Goal: Task Accomplishment & Management: Complete application form

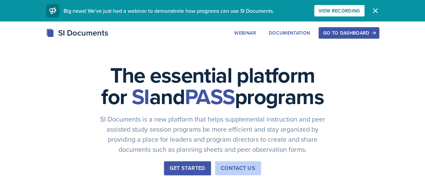
click at [374, 34] on div "Go to Dashboard" at bounding box center [349, 32] width 52 height 5
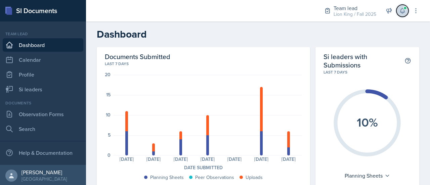
click at [406, 11] on button at bounding box center [402, 11] width 12 height 12
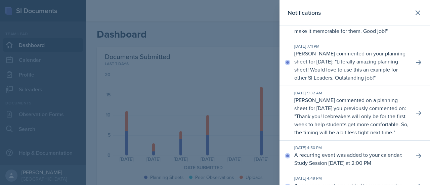
scroll to position [81, 0]
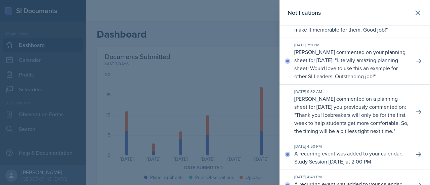
click at [407, 77] on div "[DATE] 7:11 PM [PERSON_NAME] commented on your planning sheet for [DATE]: " Lit…" at bounding box center [354, 61] width 150 height 47
click at [415, 64] on icon at bounding box center [418, 61] width 7 height 7
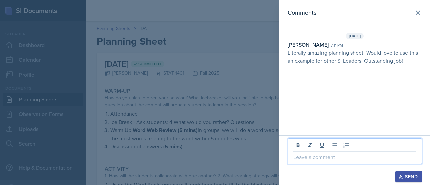
click at [329, 157] on p at bounding box center [354, 157] width 123 height 8
click at [402, 177] on icon "button" at bounding box center [400, 176] width 5 height 5
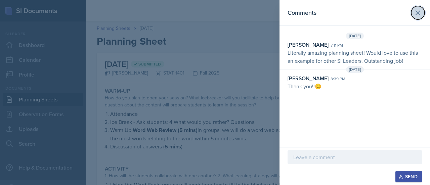
click at [417, 12] on icon at bounding box center [418, 13] width 4 height 4
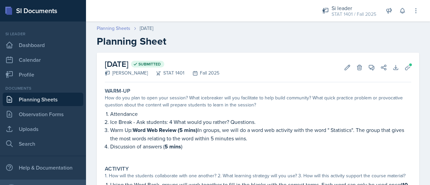
click at [117, 29] on link "Planning Sheets" at bounding box center [114, 28] width 34 height 7
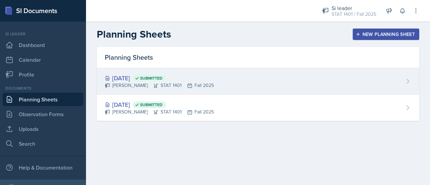
click at [214, 79] on div "[DATE] Submitted" at bounding box center [159, 78] width 109 height 9
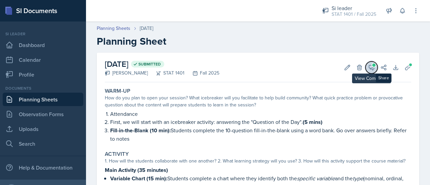
click at [372, 66] on span at bounding box center [373, 64] width 3 height 3
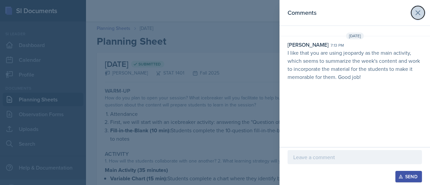
click at [412, 12] on button at bounding box center [417, 12] width 13 height 13
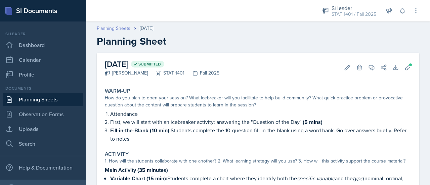
click at [119, 28] on link "Planning Sheets" at bounding box center [114, 28] width 34 height 7
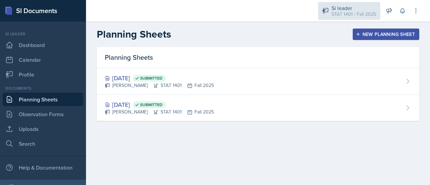
click at [344, 9] on div "Si leader" at bounding box center [353, 8] width 45 height 8
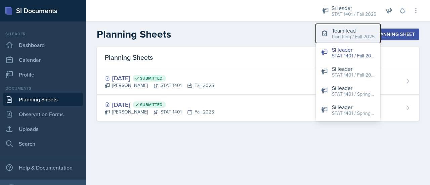
click at [343, 31] on div "Team lead" at bounding box center [353, 31] width 43 height 8
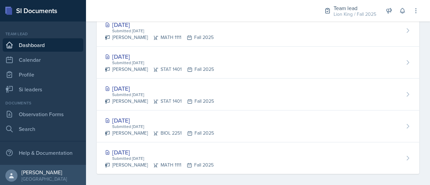
scroll to position [397, 0]
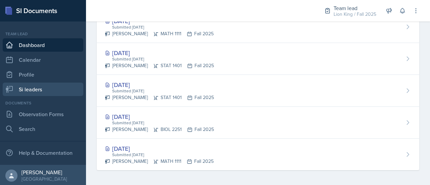
click at [47, 88] on link "Si leaders" at bounding box center [43, 89] width 81 height 13
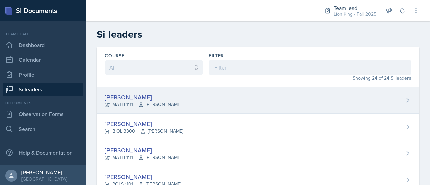
click at [404, 99] on icon at bounding box center [407, 100] width 7 height 7
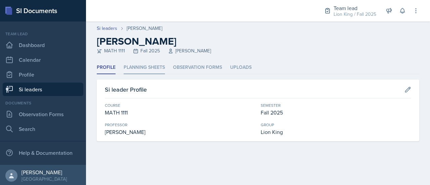
click at [159, 67] on li "Planning Sheets" at bounding box center [144, 67] width 41 height 13
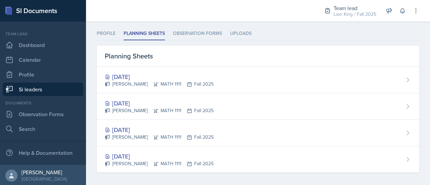
scroll to position [37, 0]
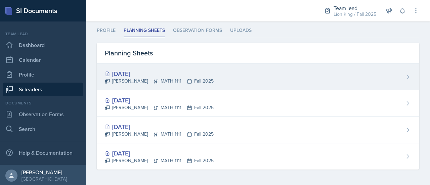
click at [392, 75] on div "[DATE] [PERSON_NAME] MATH 1111 Fall 2025" at bounding box center [258, 77] width 322 height 27
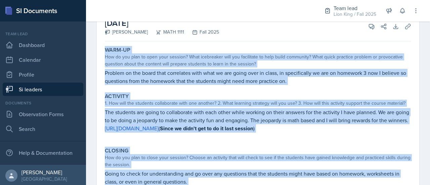
scroll to position [106, 0]
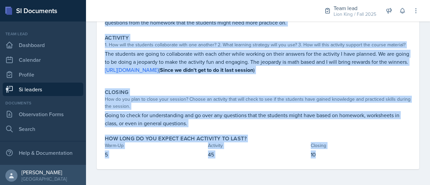
drag, startPoint x: 101, startPoint y: 94, endPoint x: 330, endPoint y: 153, distance: 236.5
click at [330, 153] on div "[DATE] [PERSON_NAME] MATH 1111 Fall 2025 View Comments Comments Send Share Down…" at bounding box center [258, 61] width 322 height 216
copy div "Lore-Ip Dol si ame cons ad elit sedd eiusmod? Temp incididunt utla etd magnaali…"
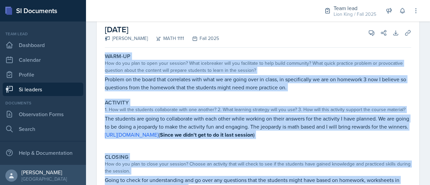
scroll to position [0, 0]
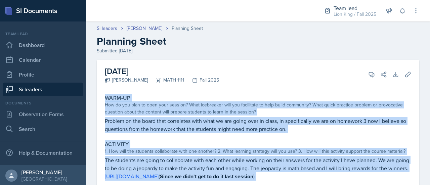
click at [370, 133] on p "Problem on the board that correlates with what we are going over in class, in s…" at bounding box center [258, 125] width 306 height 16
click at [334, 132] on p "Problem on the board that correlates with what we are going over in class, in s…" at bounding box center [258, 125] width 306 height 16
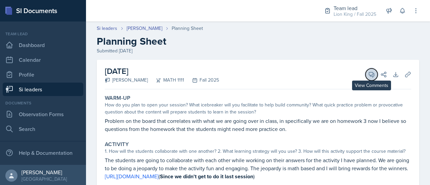
click at [372, 73] on span at bounding box center [373, 72] width 3 height 3
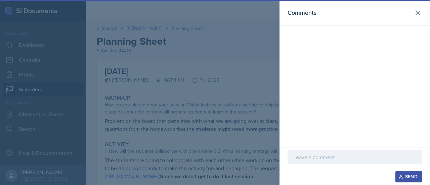
click at [317, 161] on p at bounding box center [354, 157] width 123 height 8
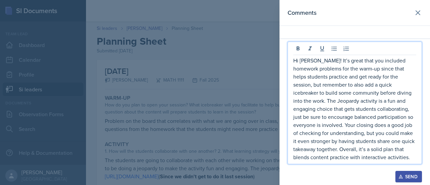
click at [413, 175] on div "Send" at bounding box center [409, 176] width 18 height 5
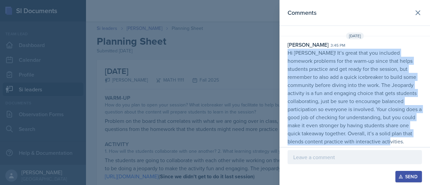
drag, startPoint x: 286, startPoint y: 51, endPoint x: 372, endPoint y: 144, distance: 126.5
click at [372, 144] on div "[PERSON_NAME] 3:45 pm Hi [PERSON_NAME]! It’s great that you included homework p…" at bounding box center [354, 93] width 150 height 105
copy p "Hi [PERSON_NAME]! It’s great that you included homework problems for the warm-u…"
click at [417, 13] on icon at bounding box center [418, 13] width 8 height 8
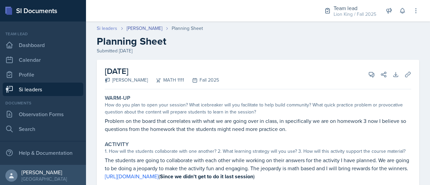
click at [111, 31] on link "Si leaders" at bounding box center [107, 28] width 20 height 7
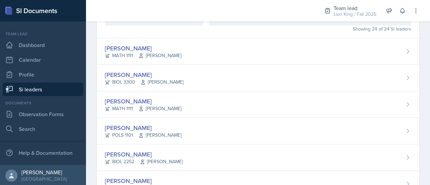
scroll to position [49, 0]
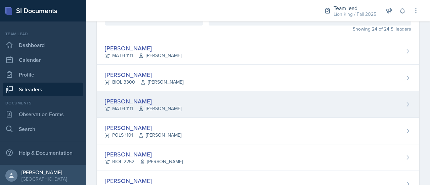
click at [406, 102] on icon at bounding box center [407, 104] width 7 height 7
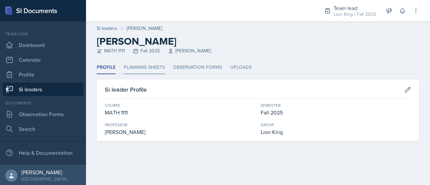
click at [147, 70] on li "Planning Sheets" at bounding box center [144, 67] width 41 height 13
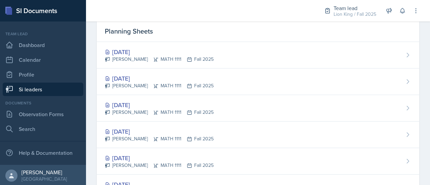
scroll to position [57, 0]
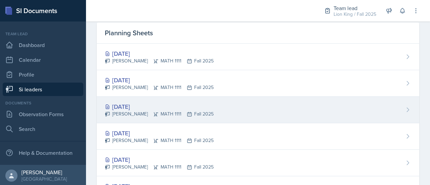
click at [400, 104] on div "[DATE] [PERSON_NAME] MATH 1111 Fall 2025" at bounding box center [258, 110] width 322 height 27
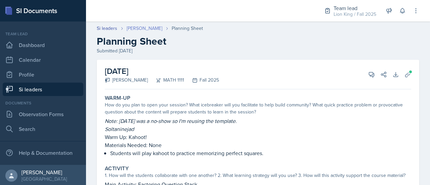
click at [137, 30] on link "[PERSON_NAME]" at bounding box center [145, 28] width 36 height 7
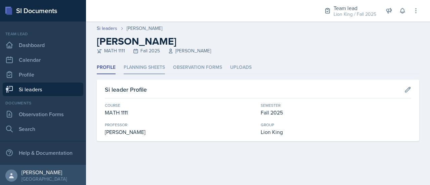
click at [155, 70] on li "Planning Sheets" at bounding box center [144, 67] width 41 height 13
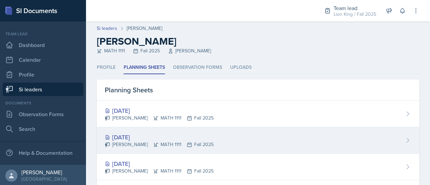
click at [329, 133] on div "[DATE] [PERSON_NAME] MATH 1111 Fall 2025" at bounding box center [258, 140] width 322 height 27
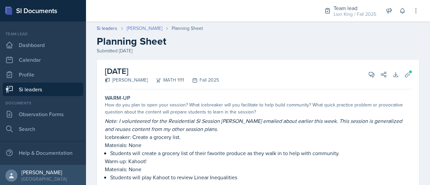
click at [148, 29] on link "[PERSON_NAME]" at bounding box center [145, 28] width 36 height 7
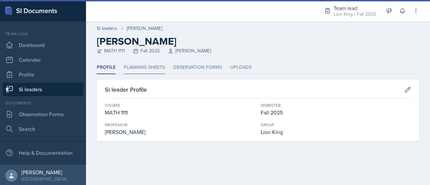
click at [160, 67] on li "Planning Sheets" at bounding box center [144, 67] width 41 height 13
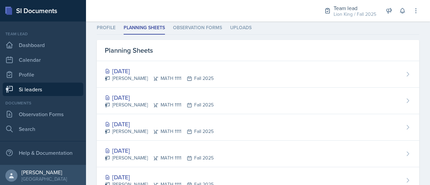
scroll to position [54, 0]
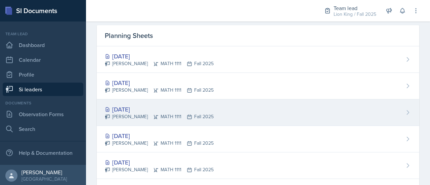
click at [383, 105] on div "[DATE] [PERSON_NAME] MATH 1111 Fall 2025" at bounding box center [258, 112] width 322 height 27
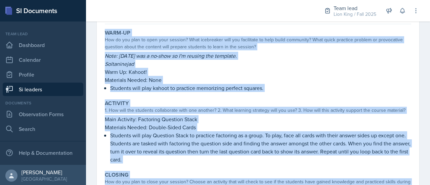
scroll to position [156, 0]
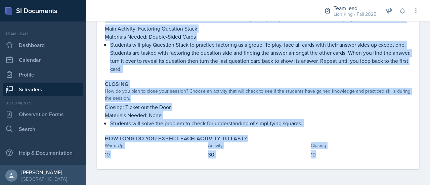
drag, startPoint x: 104, startPoint y: 98, endPoint x: 326, endPoint y: 161, distance: 230.1
click at [326, 161] on div "Warm-Up How do you plan to open your session? What icebreaker will you facilita…" at bounding box center [258, 52] width 306 height 233
copy div "Warm-Up How do you plan to open your session? What icebreaker will you facilita…"
click at [283, 108] on p "Closing: Ticket out the Door" at bounding box center [258, 107] width 306 height 8
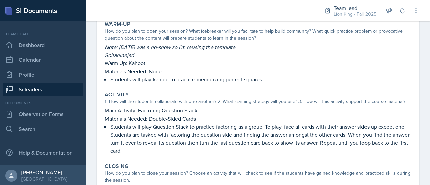
scroll to position [0, 0]
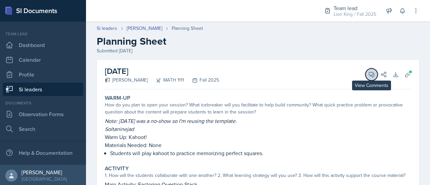
click at [368, 76] on icon at bounding box center [371, 74] width 7 height 7
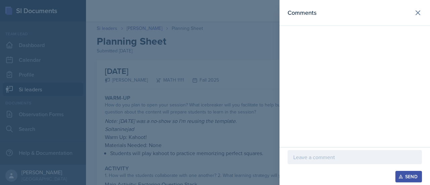
click at [302, 157] on p at bounding box center [354, 157] width 123 height 8
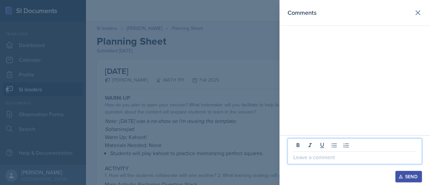
paste div
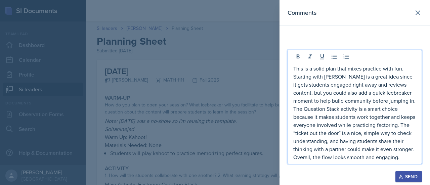
click at [293, 71] on p "This is a solid plan that mixes practice with fun. Starting with [PERSON_NAME] …" at bounding box center [354, 112] width 123 height 97
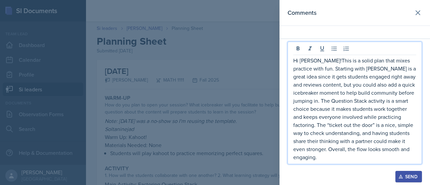
click at [404, 178] on div "Send" at bounding box center [409, 176] width 18 height 5
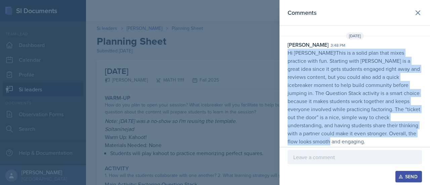
drag, startPoint x: 287, startPoint y: 53, endPoint x: 429, endPoint y: 143, distance: 168.1
click at [429, 143] on div "Comments [DATE] [PERSON_NAME] 3:48 pm Hi [PERSON_NAME]!This is a solid plan tha…" at bounding box center [354, 73] width 150 height 147
copy p "Hi [PERSON_NAME]!This is a solid plan that mixes practice with fun. Starting wi…"
click at [418, 14] on icon at bounding box center [418, 13] width 8 height 8
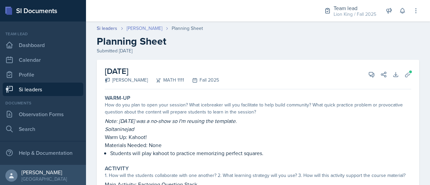
click at [144, 28] on link "[PERSON_NAME]" at bounding box center [145, 28] width 36 height 7
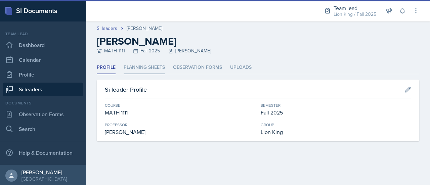
click at [138, 67] on li "Planning Sheets" at bounding box center [144, 67] width 41 height 13
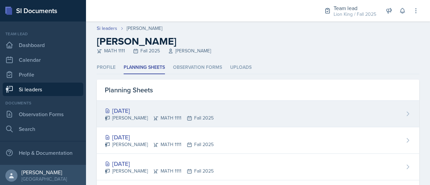
click at [141, 111] on div "[DATE]" at bounding box center [159, 110] width 109 height 9
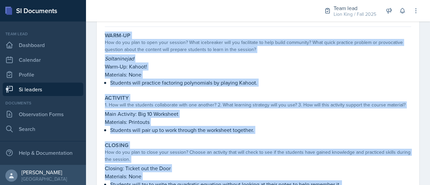
scroll to position [124, 0]
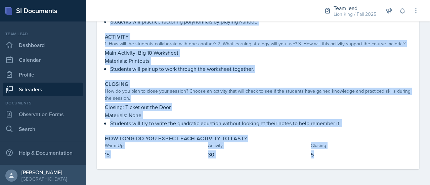
drag, startPoint x: 104, startPoint y: 97, endPoint x: 334, endPoint y: 167, distance: 240.0
click at [334, 167] on div "Warm-Up How do you plan to open your session? What icebreaker will you facilita…" at bounding box center [258, 68] width 306 height 201
copy div "Warm-Up How do you plan to open your session? What icebreaker will you facilita…"
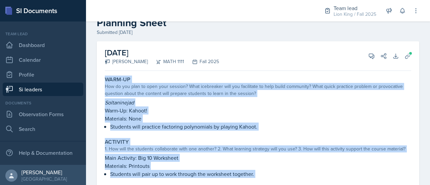
scroll to position [17, 0]
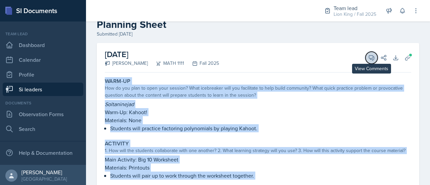
click at [368, 57] on icon at bounding box center [371, 57] width 7 height 7
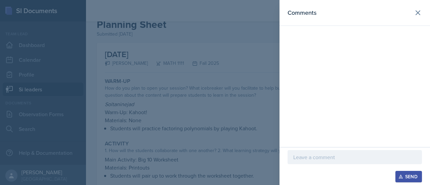
click at [308, 160] on p at bounding box center [354, 157] width 123 height 8
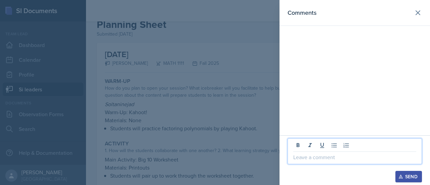
paste div
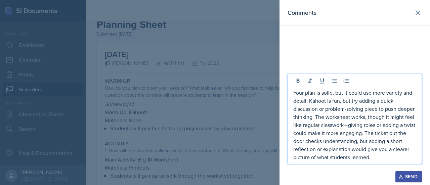
click at [308, 160] on p "Your plan is solid, but it could use more variety and detail. Kahoot is fun, bu…" at bounding box center [354, 125] width 123 height 73
click at [347, 126] on p "Your plan is solid, but it could use more variety and detail. Kahoot is fun, bu…" at bounding box center [354, 125] width 123 height 73
click at [292, 94] on div "Your plan is solid, but it could use more variety and detail. Kahoot is fun, bu…" at bounding box center [354, 119] width 134 height 90
click at [293, 90] on p "Your plan is solid, but it could use more variety and detail. Kahoot is fun, bu…" at bounding box center [354, 125] width 123 height 73
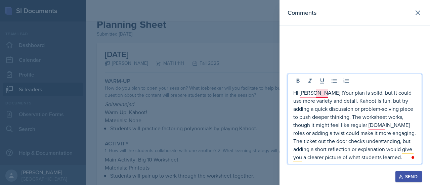
click at [326, 97] on p "Hi [PERSON_NAME] !Your plan is solid, but it could use more variety and detail.…" at bounding box center [354, 125] width 123 height 73
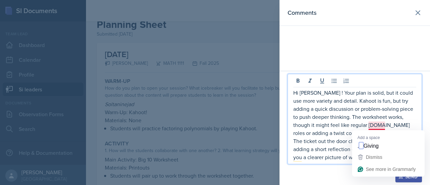
click at [376, 130] on p "Hi [PERSON_NAME] ! Your plan is solid, but it could use more variety and detail…" at bounding box center [354, 125] width 123 height 73
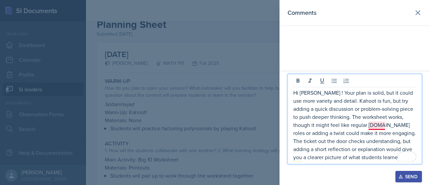
click at [374, 125] on p "Hi [PERSON_NAME] ! Your plan is solid, but it could use more variety and detail…" at bounding box center [354, 125] width 123 height 73
click at [332, 102] on p "Hi [PERSON_NAME] ! Your plan is solid, but it could use more variety and detail…" at bounding box center [354, 125] width 123 height 73
click at [334, 102] on p "Hi [PERSON_NAME] ! Your plan is solid, but it could use more variety and detail…" at bounding box center [354, 125] width 123 height 73
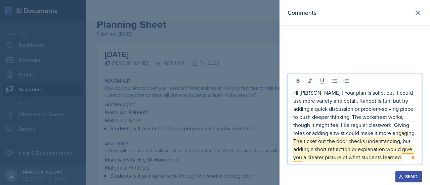
click at [408, 152] on p "Hi [PERSON_NAME] ! Your plan is solid, but it could use more variety and detail…" at bounding box center [354, 125] width 123 height 73
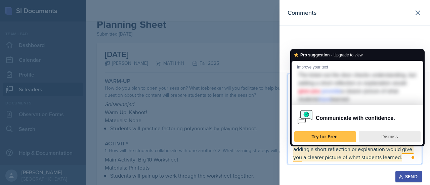
click at [389, 138] on span "Dismiss" at bounding box center [389, 136] width 16 height 5
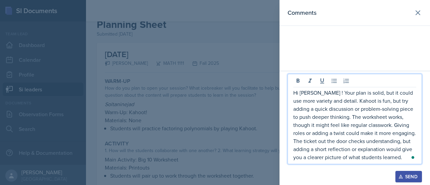
click at [410, 174] on div "Send" at bounding box center [409, 176] width 18 height 5
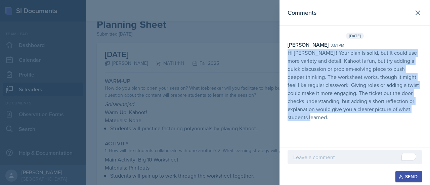
drag, startPoint x: 286, startPoint y: 52, endPoint x: 348, endPoint y: 118, distance: 90.5
click at [348, 118] on div "Asha-[PERSON_NAME] 3:51 pm Hi [PERSON_NAME] ! Your plan is solid, but it could …" at bounding box center [354, 81] width 150 height 81
copy p "Hi [PERSON_NAME] ! Your plan is solid, but it could use more variety and detail…"
click at [419, 17] on button at bounding box center [417, 12] width 13 height 13
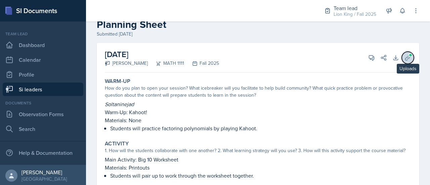
click at [405, 58] on icon at bounding box center [407, 57] width 7 height 7
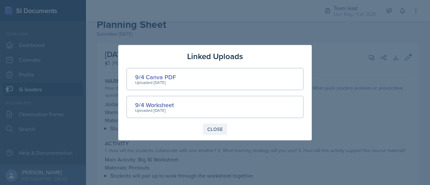
click at [217, 131] on div "Close" at bounding box center [214, 129] width 15 height 5
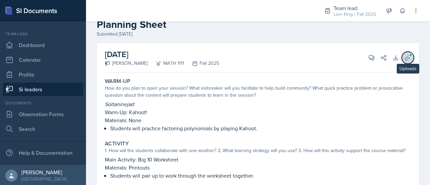
click at [404, 58] on icon at bounding box center [407, 57] width 7 height 7
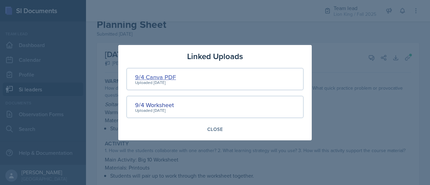
click at [168, 78] on div "9/4 Canva PDF" at bounding box center [155, 77] width 41 height 9
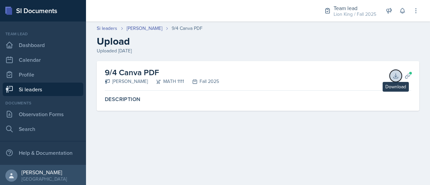
click at [396, 74] on icon at bounding box center [395, 76] width 7 height 7
click at [134, 25] on link "[PERSON_NAME]" at bounding box center [145, 28] width 36 height 7
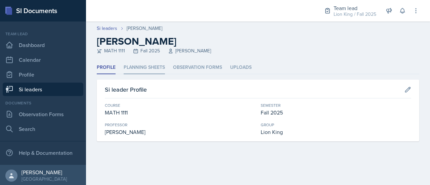
click at [149, 66] on li "Planning Sheets" at bounding box center [144, 67] width 41 height 13
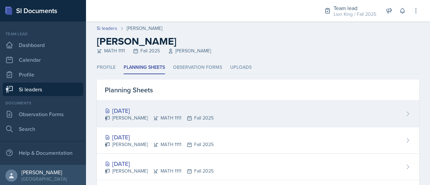
click at [215, 110] on div "[DATE] [PERSON_NAME] MATH 1111 Fall 2025" at bounding box center [258, 114] width 322 height 27
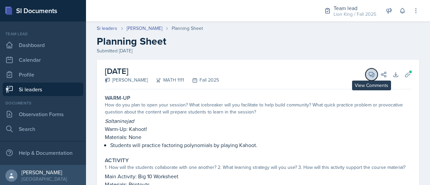
click at [370, 76] on button "View Comments" at bounding box center [371, 75] width 12 height 12
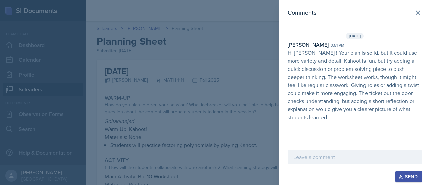
click at [339, 159] on p at bounding box center [354, 157] width 123 height 8
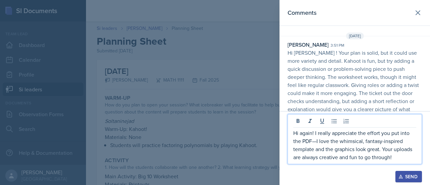
click at [317, 142] on p "Hi again! I really appreciate the effort you put into the PDF—I love the whimsi…" at bounding box center [354, 145] width 123 height 32
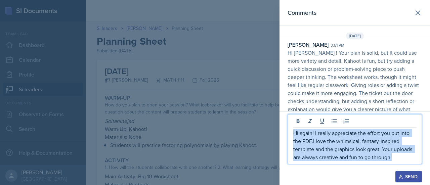
drag, startPoint x: 396, startPoint y: 160, endPoint x: 277, endPoint y: 124, distance: 124.1
click at [277, 124] on div "Comments [DATE] [PERSON_NAME] 3:51 pm Hi [PERSON_NAME] ! Your plan is solid, bu…" at bounding box center [215, 92] width 430 height 185
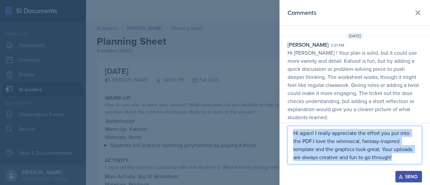
copy p "Hi again! I really appreciate the effort you put into the PDF.I love the whimsi…"
click at [411, 177] on div "Send" at bounding box center [409, 176] width 18 height 5
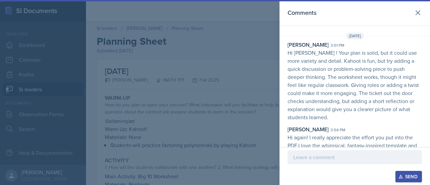
scroll to position [20, 0]
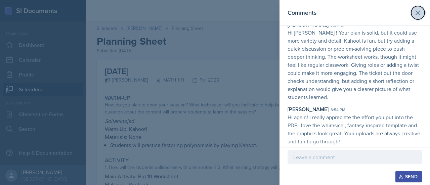
click at [414, 12] on icon at bounding box center [418, 13] width 8 height 8
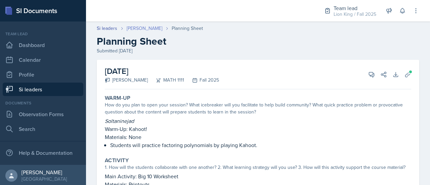
click at [145, 29] on link "[PERSON_NAME]" at bounding box center [145, 28] width 36 height 7
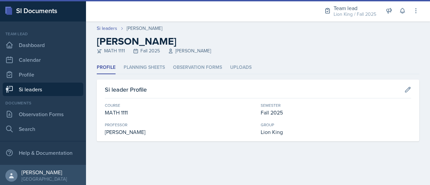
click at [145, 29] on div "[PERSON_NAME]" at bounding box center [145, 28] width 36 height 7
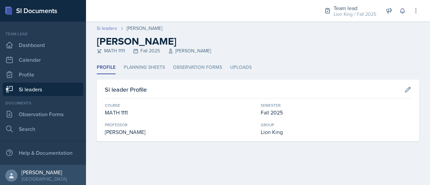
click at [114, 29] on link "Si leaders" at bounding box center [107, 28] width 20 height 7
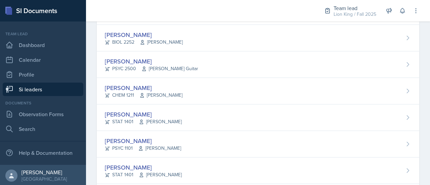
scroll to position [172, 0]
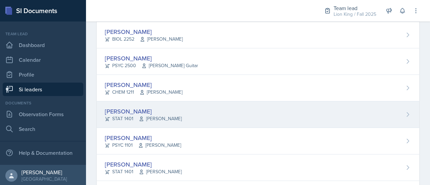
click at [396, 117] on div "[PERSON_NAME] STAT 1401 [PERSON_NAME]" at bounding box center [258, 114] width 322 height 27
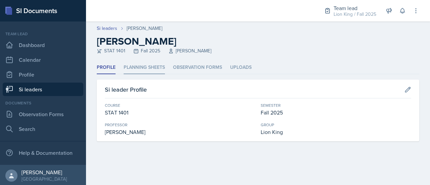
click at [154, 69] on li "Planning Sheets" at bounding box center [144, 67] width 41 height 13
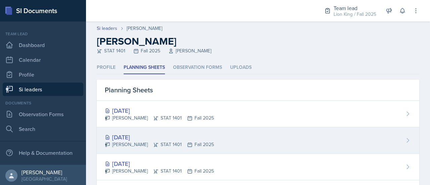
click at [159, 137] on div "[DATE]" at bounding box center [159, 137] width 109 height 9
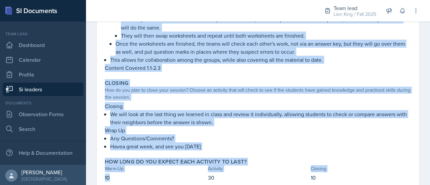
scroll to position [277, 0]
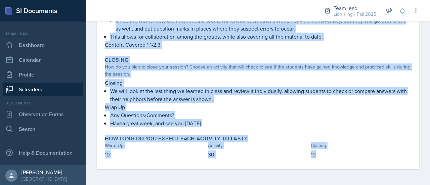
drag, startPoint x: 105, startPoint y: 97, endPoint x: 325, endPoint y: 156, distance: 227.8
copy div "Warm-Up How do you plan to open your session? What icebreaker will you facilita…"
click at [198, 123] on p "Havea great week, and see you [DATE]" at bounding box center [260, 123] width 301 height 8
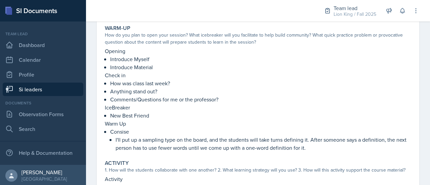
scroll to position [0, 0]
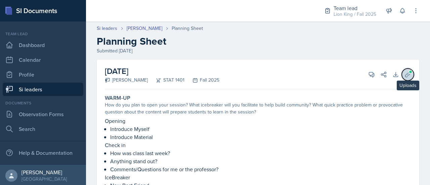
click at [404, 72] on icon at bounding box center [407, 74] width 7 height 7
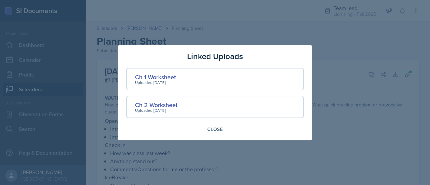
click at [248, 135] on div "Linked Uploads Ch 1 Worksheet Uploaded [DATE] Ch 2 Worksheet Uploaded [DATE] Cl…" at bounding box center [214, 92] width 193 height 95
click at [369, 114] on div at bounding box center [215, 92] width 430 height 185
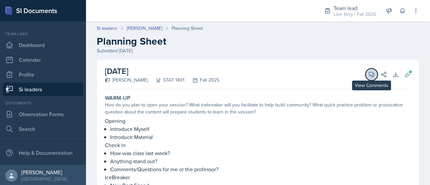
click at [368, 72] on icon at bounding box center [371, 74] width 7 height 7
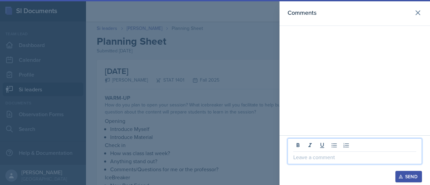
click at [333, 161] on p at bounding box center [354, 157] width 123 height 8
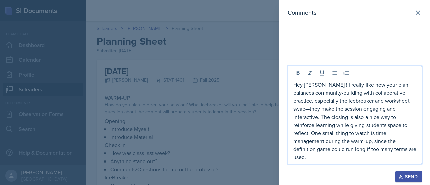
click at [407, 110] on p "Hey [PERSON_NAME] ! I really like how your plan balances community-building wit…" at bounding box center [354, 121] width 123 height 81
click at [405, 109] on p "Hey [PERSON_NAME] ! I really like how your plan balances community-building wit…" at bounding box center [354, 121] width 123 height 81
click at [339, 156] on p "Hey [PERSON_NAME] ! I really like how your plan balances community-building wit…" at bounding box center [354, 121] width 123 height 81
click at [403, 108] on p "Hey [PERSON_NAME] ! I really like how your plan balances community-building wit…" at bounding box center [354, 121] width 123 height 81
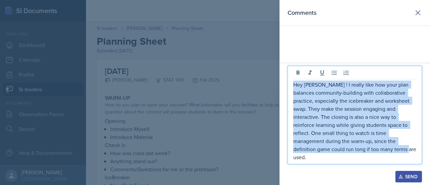
drag, startPoint x: 351, startPoint y: 161, endPoint x: 292, endPoint y: 94, distance: 89.2
click at [292, 94] on div "Hey [PERSON_NAME] ! I really like how your plan balances community-building wit…" at bounding box center [354, 115] width 134 height 98
copy p "Hey [PERSON_NAME] ! I really like how your plan balances community-building wit…"
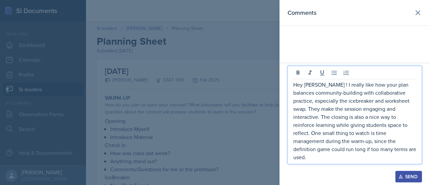
click at [344, 172] on div "Send" at bounding box center [354, 176] width 134 height 11
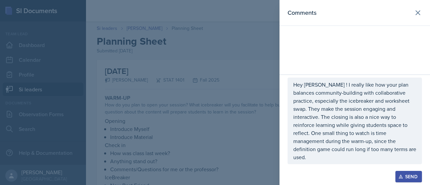
click at [405, 176] on div "Send" at bounding box center [409, 176] width 18 height 5
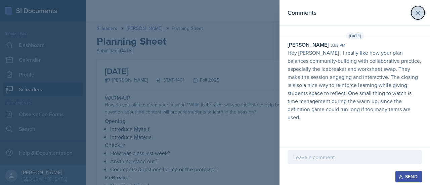
click at [420, 16] on icon at bounding box center [418, 13] width 8 height 8
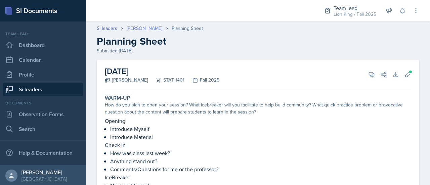
click at [150, 28] on link "[PERSON_NAME]" at bounding box center [145, 28] width 36 height 7
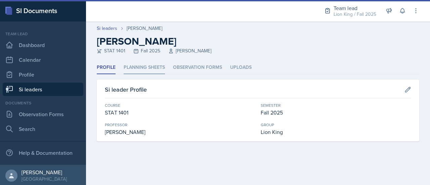
click at [144, 67] on li "Planning Sheets" at bounding box center [144, 67] width 41 height 13
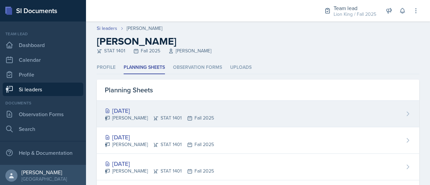
click at [159, 116] on div "[PERSON_NAME] STAT 1401 Fall 2025" at bounding box center [159, 118] width 109 height 7
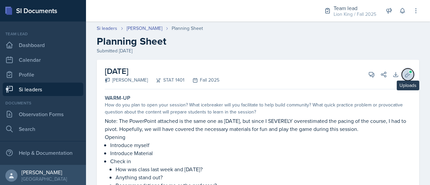
click at [404, 76] on icon at bounding box center [407, 74] width 7 height 7
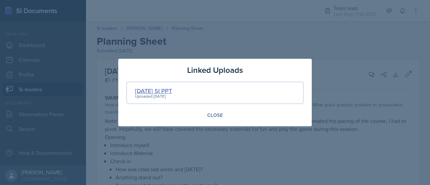
click at [171, 91] on div "[DATE] SI PPT" at bounding box center [153, 90] width 37 height 9
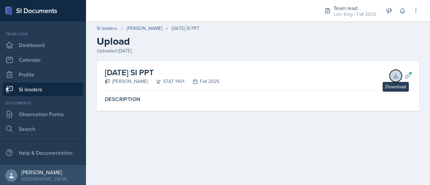
click at [394, 78] on icon at bounding box center [395, 76] width 7 height 7
click at [140, 26] on link "[PERSON_NAME]" at bounding box center [145, 28] width 36 height 7
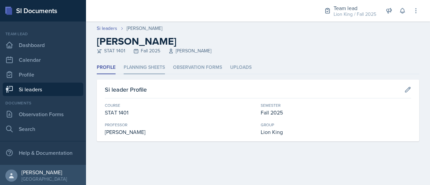
click at [142, 66] on li "Planning Sheets" at bounding box center [144, 67] width 41 height 13
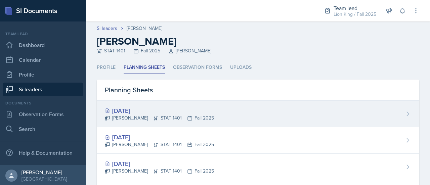
click at [140, 108] on div "[DATE]" at bounding box center [159, 110] width 109 height 9
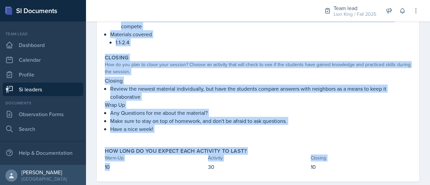
scroll to position [314, 0]
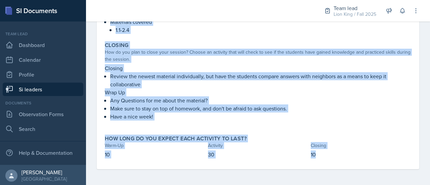
drag, startPoint x: 105, startPoint y: 100, endPoint x: 322, endPoint y: 149, distance: 222.5
copy div "Warm-Up How do you plan to open your session? What icebreaker will you facilita…"
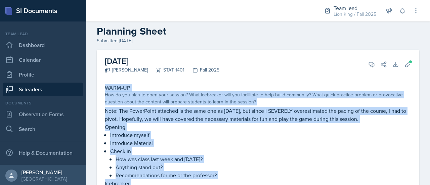
scroll to position [0, 0]
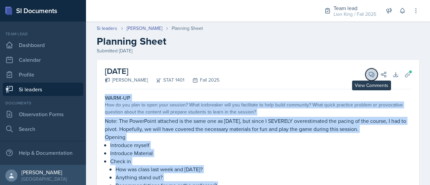
click at [372, 72] on span at bounding box center [373, 72] width 3 height 3
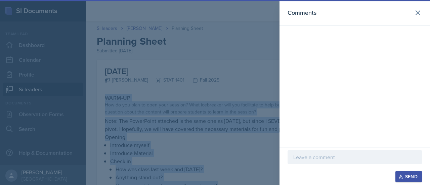
click at [315, 160] on p at bounding box center [354, 157] width 123 height 8
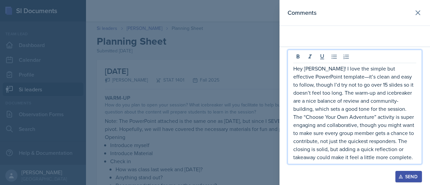
click at [346, 77] on p "Hey [PERSON_NAME]! I love the simple but effective PowerPoint template—it’s cle…" at bounding box center [354, 112] width 123 height 97
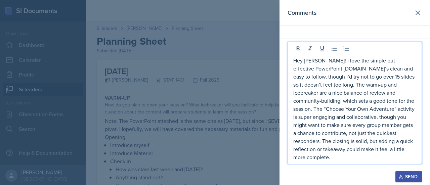
click at [345, 77] on p "Hey [PERSON_NAME]! I love the simple but effective PowerPoint [DOMAIN_NAME]’s c…" at bounding box center [354, 108] width 123 height 105
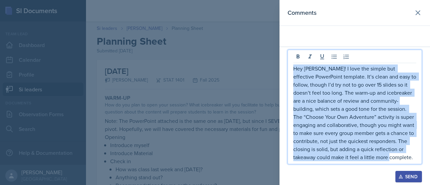
drag, startPoint x: 413, startPoint y: 157, endPoint x: 291, endPoint y: 61, distance: 155.4
click at [291, 61] on div "Hey [PERSON_NAME]! I love the simple but effective PowerPoint template. It’s cl…" at bounding box center [354, 107] width 134 height 115
click at [410, 175] on div "Send" at bounding box center [409, 176] width 18 height 5
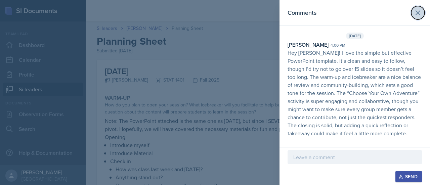
click at [420, 10] on icon at bounding box center [418, 13] width 8 height 8
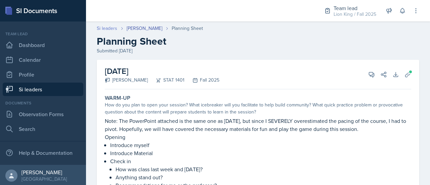
click at [112, 29] on link "Si leaders" at bounding box center [107, 28] width 20 height 7
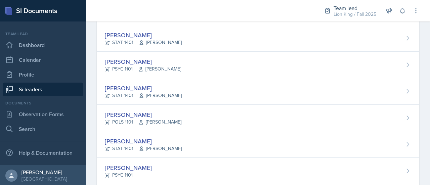
scroll to position [259, 0]
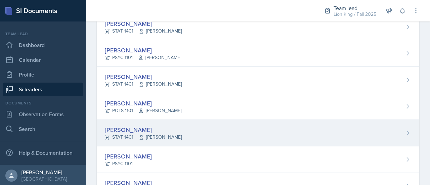
click at [396, 127] on div "[PERSON_NAME] STAT 1401 [PERSON_NAME]" at bounding box center [258, 133] width 322 height 27
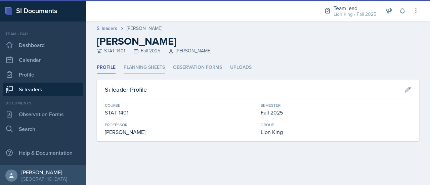
click at [147, 65] on li "Planning Sheets" at bounding box center [144, 67] width 41 height 13
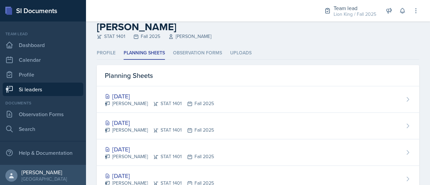
scroll to position [28, 0]
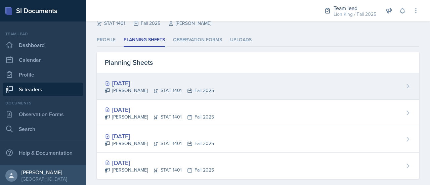
click at [404, 88] on icon at bounding box center [407, 86] width 7 height 7
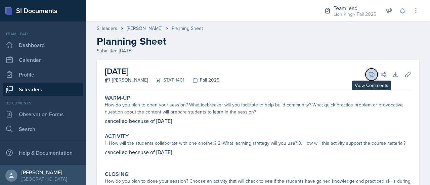
click at [372, 71] on span at bounding box center [373, 72] width 3 height 3
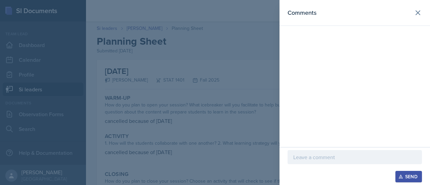
click at [367, 71] on section "Comments Send" at bounding box center [354, 92] width 150 height 185
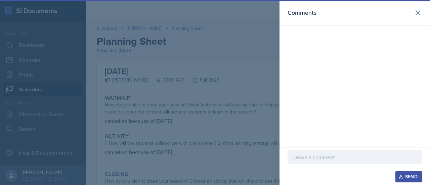
click at [317, 158] on p at bounding box center [354, 157] width 123 height 8
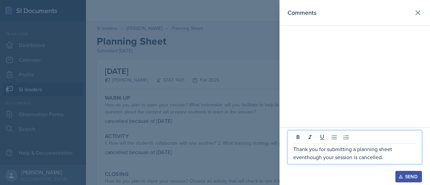
click at [400, 178] on icon "button" at bounding box center [401, 177] width 4 height 4
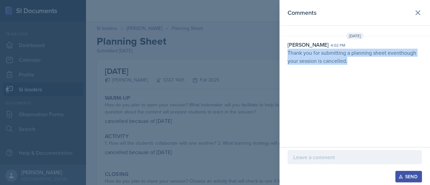
drag, startPoint x: 354, startPoint y: 63, endPoint x: 287, endPoint y: 54, distance: 67.4
click at [287, 54] on div "[PERSON_NAME] 4:02 pm Thank you for submitting a planning sheet eventhough your…" at bounding box center [354, 53] width 150 height 24
click at [418, 13] on icon at bounding box center [418, 13] width 8 height 8
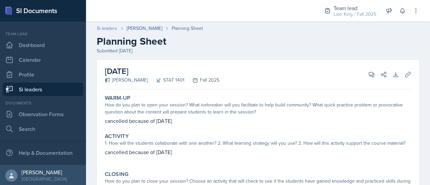
click at [109, 28] on link "Si leaders" at bounding box center [107, 28] width 20 height 7
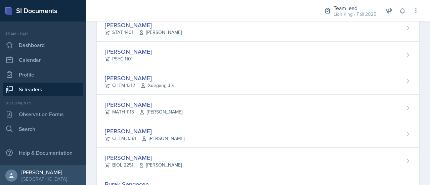
scroll to position [366, 0]
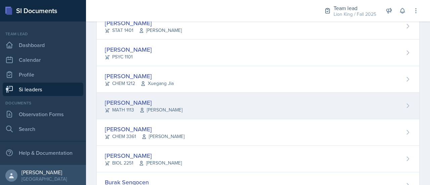
click at [397, 106] on div "[PERSON_NAME] MATH 1113 [PERSON_NAME]" at bounding box center [258, 106] width 322 height 27
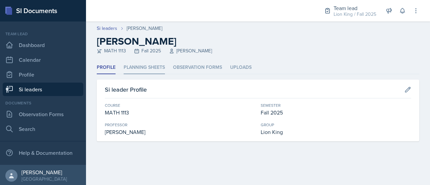
click at [147, 67] on li "Planning Sheets" at bounding box center [144, 67] width 41 height 13
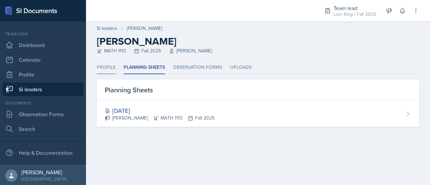
click at [111, 63] on li "Profile" at bounding box center [106, 67] width 19 height 13
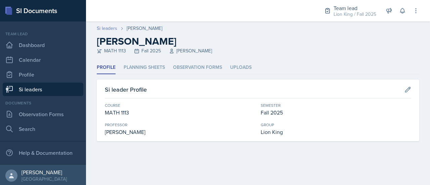
click at [111, 30] on link "Si leaders" at bounding box center [107, 28] width 20 height 7
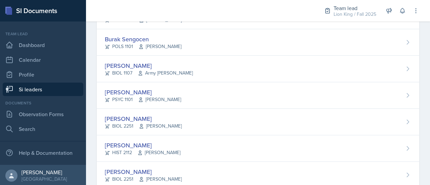
scroll to position [515, 0]
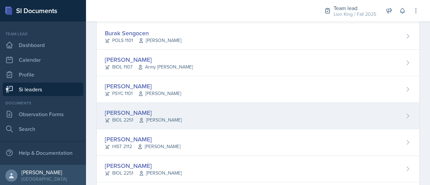
click at [395, 116] on div "[PERSON_NAME] BIOL 2251 Muna Elhassey" at bounding box center [258, 116] width 322 height 27
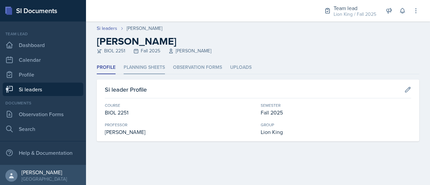
click at [145, 70] on li "Planning Sheets" at bounding box center [144, 67] width 41 height 13
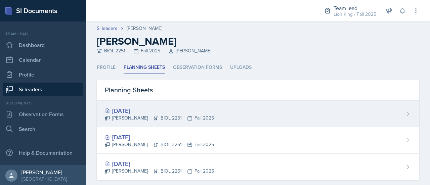
click at [162, 113] on div "[DATE]" at bounding box center [159, 110] width 109 height 9
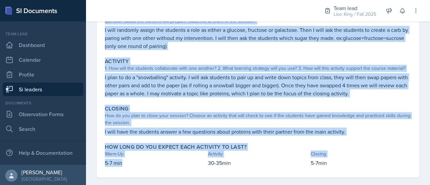
scroll to position [99, 0]
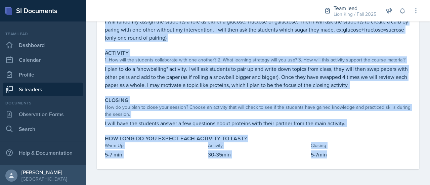
drag, startPoint x: 100, startPoint y: 92, endPoint x: 338, endPoint y: 165, distance: 249.1
click at [338, 165] on div "[DATE] [PERSON_NAME] BIOL 2251 Fall 2025 View Comments Comments Send Share Down…" at bounding box center [258, 64] width 322 height 209
click at [184, 117] on div "How do you plan to close your session? Choose an activity that will check to se…" at bounding box center [258, 111] width 306 height 14
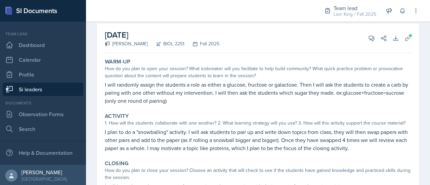
scroll to position [36, 0]
click at [365, 39] on button "View Comments" at bounding box center [371, 39] width 12 height 12
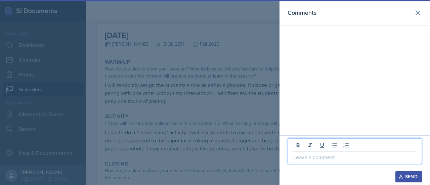
click at [305, 158] on p at bounding box center [354, 157] width 123 height 8
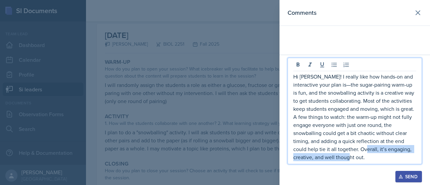
drag, startPoint x: 334, startPoint y: 148, endPoint x: 351, endPoint y: 162, distance: 21.0
click at [351, 162] on div "Hi [PERSON_NAME]! I really like how hands-on and interactive your plan is—the s…" at bounding box center [354, 111] width 134 height 106
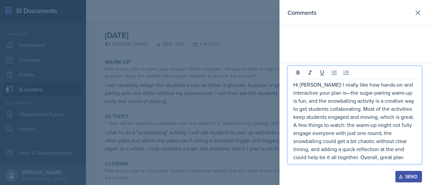
click at [324, 95] on p "Hi [PERSON_NAME]! I really like how hands-on and interactive your plan is—the s…" at bounding box center [354, 121] width 123 height 81
click at [326, 95] on p "Hi [PERSON_NAME]! I really like how hands-on and interactive your plan is.Tthe …" at bounding box center [354, 121] width 123 height 81
click at [321, 94] on p "Hi [PERSON_NAME]! I really like how hands-on and interactive your plan is.The s…" at bounding box center [354, 121] width 123 height 81
drag, startPoint x: 358, startPoint y: 162, endPoint x: 308, endPoint y: 135, distance: 56.5
click at [308, 135] on div "Hi [PERSON_NAME]! I really like how hands-on and interactive your plan is. The …" at bounding box center [354, 115] width 134 height 98
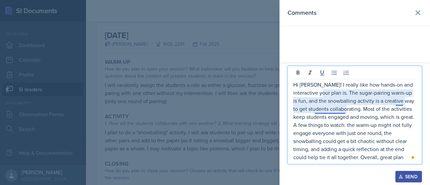
click at [318, 111] on p "Hi [PERSON_NAME]! I really like how hands-on and interactive your plan is. The …" at bounding box center [354, 121] width 123 height 81
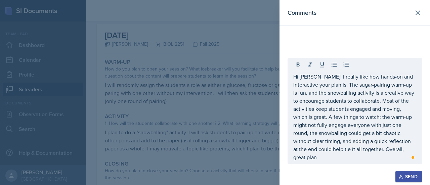
drag, startPoint x: 292, startPoint y: 84, endPoint x: 379, endPoint y: 146, distance: 106.9
click at [379, 146] on div "Hi [PERSON_NAME]! I really like how hands-on and interactive your plan is. The …" at bounding box center [354, 111] width 134 height 106
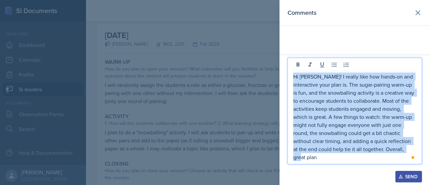
click at [290, 85] on section "Comments Hi [PERSON_NAME]! I really like how hands-on and interactive your plan…" at bounding box center [354, 92] width 150 height 185
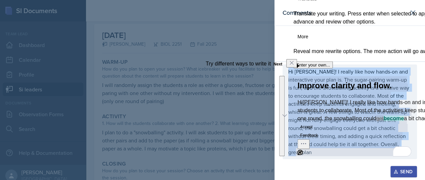
click at [315, 131] on button "Accept" at bounding box center [306, 127] width 18 height 8
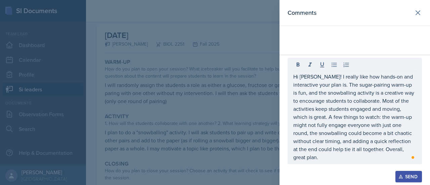
drag, startPoint x: 291, startPoint y: 85, endPoint x: 380, endPoint y: 138, distance: 103.3
click at [380, 138] on div "Hi [PERSON_NAME]! I really like how hands-on and interactive your plan is. The …" at bounding box center [354, 111] width 134 height 106
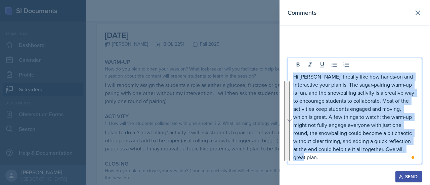
drag, startPoint x: 294, startPoint y: 84, endPoint x: 429, endPoint y: 161, distance: 155.6
click at [429, 161] on div "Hi [PERSON_NAME]! I really like how hands-on and interactive your plan is. The …" at bounding box center [354, 120] width 150 height 130
click at [403, 178] on div "Send" at bounding box center [409, 176] width 18 height 5
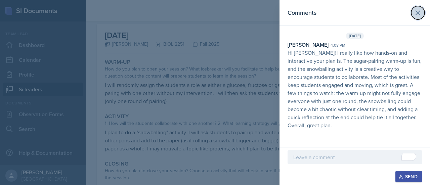
click at [419, 10] on icon at bounding box center [418, 13] width 8 height 8
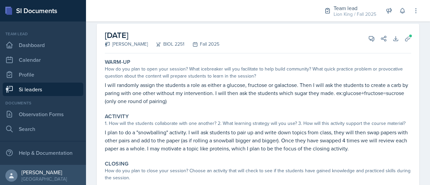
scroll to position [0, 0]
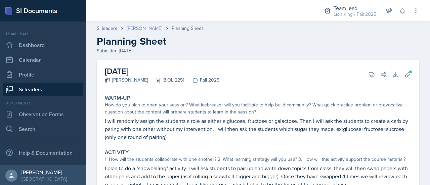
click at [136, 27] on link "[PERSON_NAME]" at bounding box center [145, 28] width 36 height 7
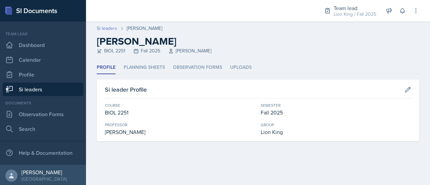
click at [111, 29] on link "Si leaders" at bounding box center [107, 28] width 20 height 7
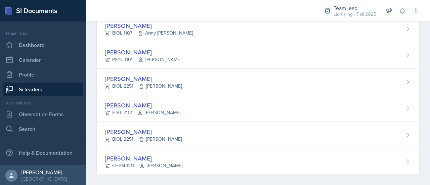
scroll to position [552, 0]
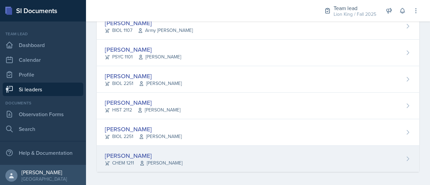
click at [400, 151] on div "[PERSON_NAME] CHEM 1211 [PERSON_NAME]" at bounding box center [258, 159] width 322 height 26
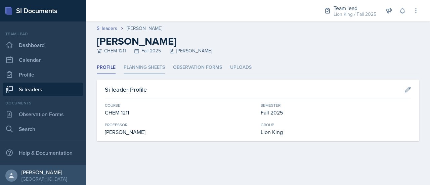
click at [152, 67] on li "Planning Sheets" at bounding box center [144, 67] width 41 height 13
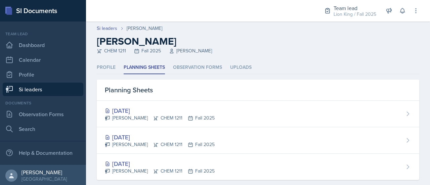
click at [105, 33] on div "Si leaders [PERSON_NAME] [PERSON_NAME] CHEM 1211 Fall 2025 [PERSON_NAME]" at bounding box center [258, 40] width 344 height 30
click at [103, 29] on link "Si leaders" at bounding box center [107, 28] width 20 height 7
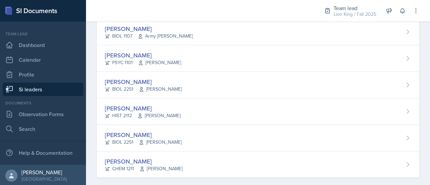
scroll to position [552, 0]
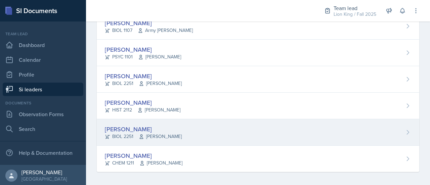
click at [383, 131] on div "[PERSON_NAME] BIOL 2251 [PERSON_NAME]" at bounding box center [258, 132] width 322 height 27
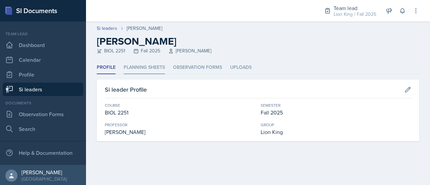
click at [159, 70] on li "Planning Sheets" at bounding box center [144, 67] width 41 height 13
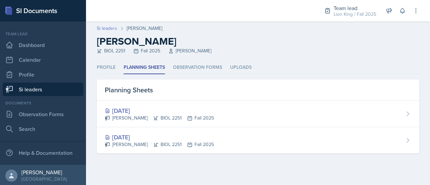
click at [111, 31] on link "Si leaders" at bounding box center [107, 28] width 20 height 7
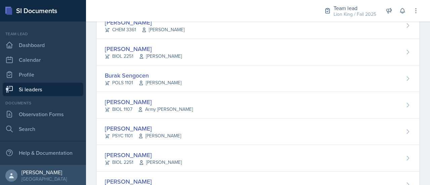
scroll to position [552, 0]
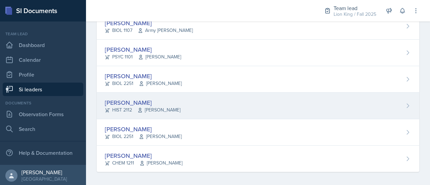
click at [360, 98] on div "[PERSON_NAME] HIST 2112 [PERSON_NAME]" at bounding box center [258, 106] width 322 height 27
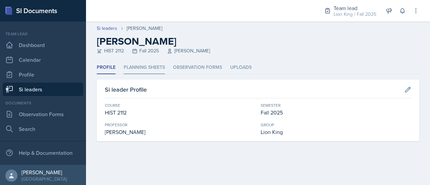
click at [147, 70] on li "Planning Sheets" at bounding box center [144, 67] width 41 height 13
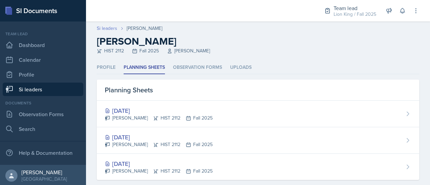
click at [105, 31] on link "Si leaders" at bounding box center [107, 28] width 20 height 7
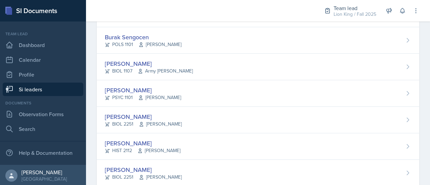
scroll to position [510, 0]
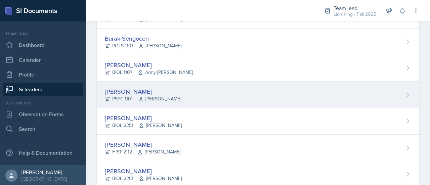
click at [324, 100] on div "[PERSON_NAME] PSYC 1101 [PERSON_NAME]" at bounding box center [258, 95] width 322 height 27
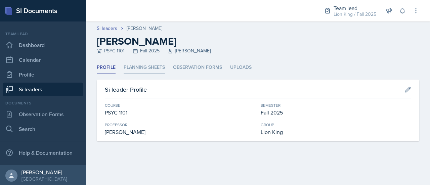
click at [160, 70] on li "Planning Sheets" at bounding box center [144, 67] width 41 height 13
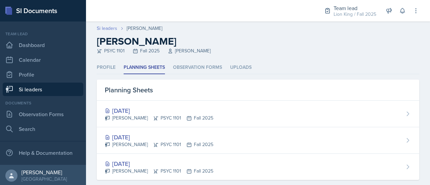
click at [108, 28] on link "Si leaders" at bounding box center [107, 28] width 20 height 7
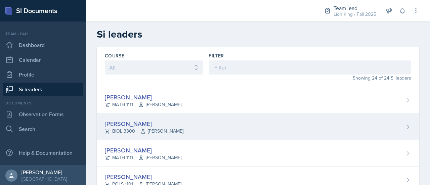
click at [379, 114] on div "[PERSON_NAME] BIOL 3300 [PERSON_NAME]" at bounding box center [258, 127] width 322 height 27
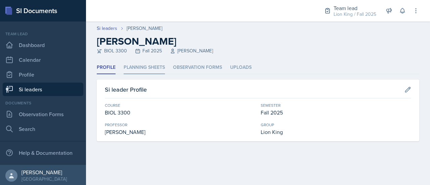
click at [157, 69] on li "Planning Sheets" at bounding box center [144, 67] width 41 height 13
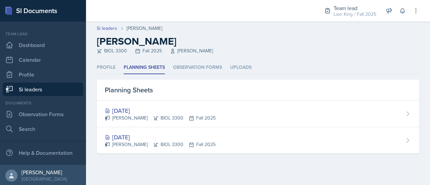
click at [113, 33] on div "Si leaders [PERSON_NAME] [PERSON_NAME] BIOL 3300 Fall 2025 [PERSON_NAME]" at bounding box center [258, 40] width 344 height 30
click at [112, 28] on link "Si leaders" at bounding box center [107, 28] width 20 height 7
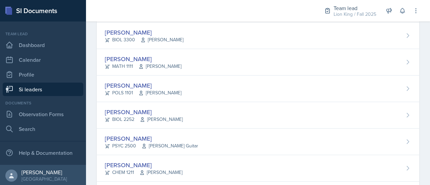
scroll to position [101, 0]
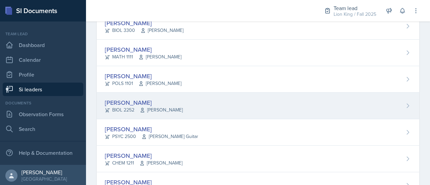
click at [357, 104] on div "[PERSON_NAME] BIOL 2252 [PERSON_NAME]" at bounding box center [258, 106] width 322 height 27
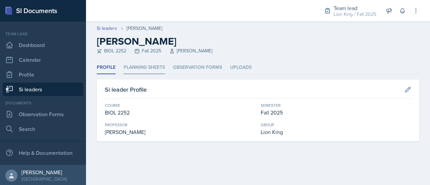
click at [160, 68] on li "Planning Sheets" at bounding box center [144, 67] width 41 height 13
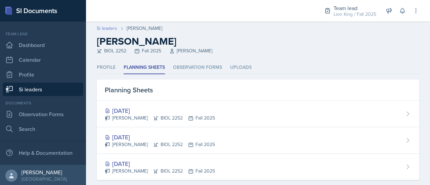
click at [107, 31] on link "Si leaders" at bounding box center [107, 28] width 20 height 7
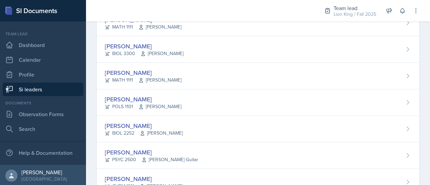
scroll to position [117, 0]
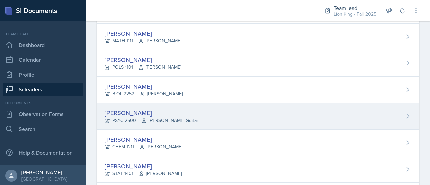
click at [309, 113] on div "[PERSON_NAME] PSYC 2500 [PERSON_NAME] Guitar" at bounding box center [258, 116] width 322 height 27
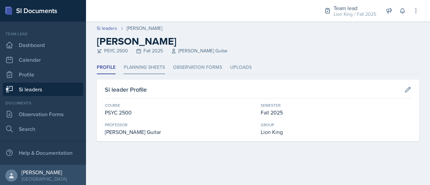
click at [156, 65] on li "Planning Sheets" at bounding box center [144, 67] width 41 height 13
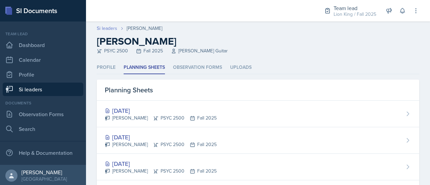
click at [112, 28] on link "Si leaders" at bounding box center [107, 28] width 20 height 7
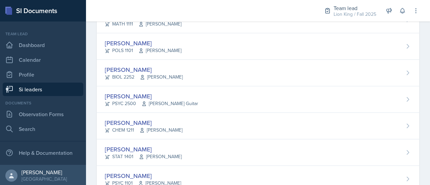
scroll to position [139, 0]
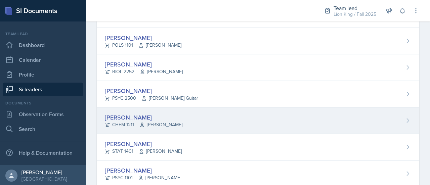
click at [385, 123] on div "[PERSON_NAME] CHEM 1211 [PERSON_NAME]" at bounding box center [258, 120] width 322 height 27
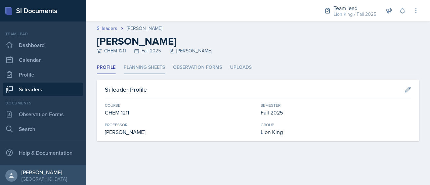
click at [153, 70] on li "Planning Sheets" at bounding box center [144, 67] width 41 height 13
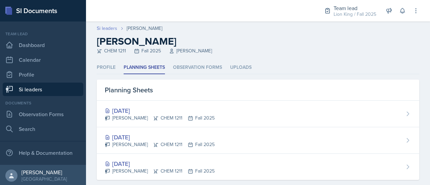
click at [111, 29] on link "Si leaders" at bounding box center [107, 28] width 20 height 7
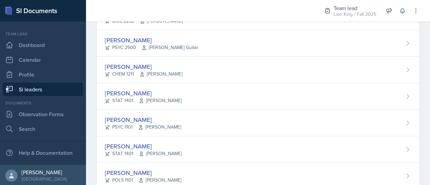
scroll to position [194, 0]
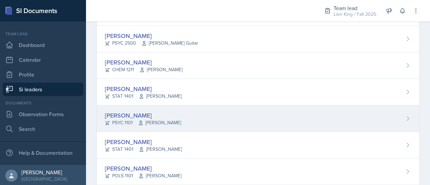
click at [367, 117] on div "[PERSON_NAME] PSYC 1101 [PERSON_NAME]" at bounding box center [258, 118] width 322 height 27
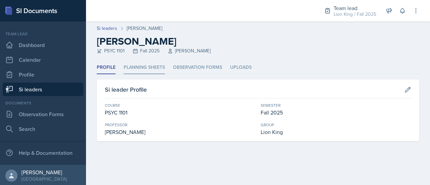
click at [157, 66] on li "Planning Sheets" at bounding box center [144, 67] width 41 height 13
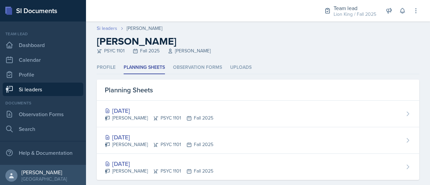
click at [107, 25] on link "Si leaders" at bounding box center [107, 28] width 20 height 7
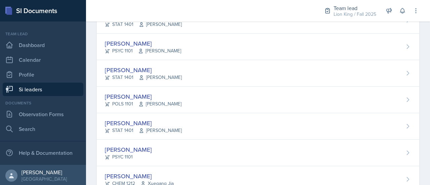
scroll to position [271, 0]
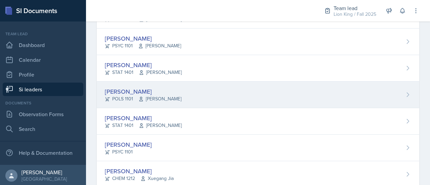
click at [385, 87] on div "[PERSON_NAME] POLS 1101 [PERSON_NAME]" at bounding box center [258, 95] width 322 height 27
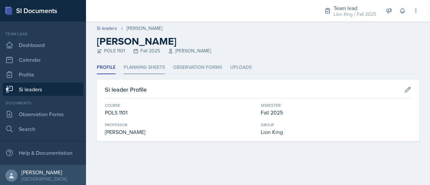
click at [144, 63] on li "Planning Sheets" at bounding box center [144, 67] width 41 height 13
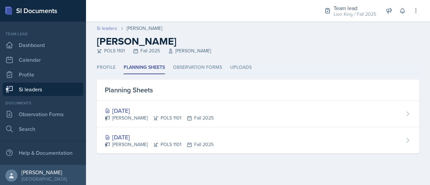
click at [104, 26] on link "Si leaders" at bounding box center [107, 28] width 20 height 7
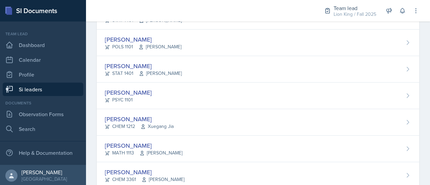
scroll to position [331, 0]
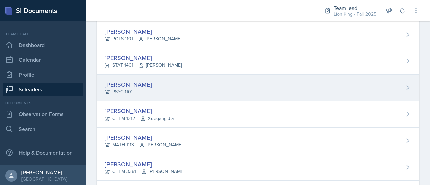
click at [381, 90] on div "[PERSON_NAME] PSYC 1101" at bounding box center [258, 88] width 322 height 27
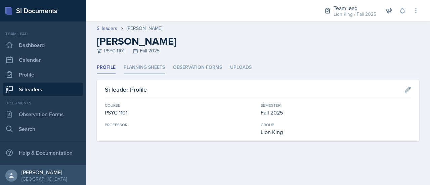
click at [137, 67] on li "Planning Sheets" at bounding box center [144, 67] width 41 height 13
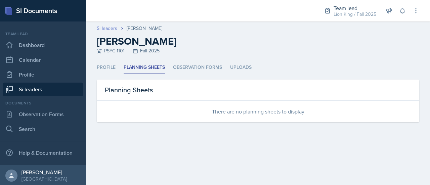
click at [109, 26] on link "Si leaders" at bounding box center [107, 28] width 20 height 7
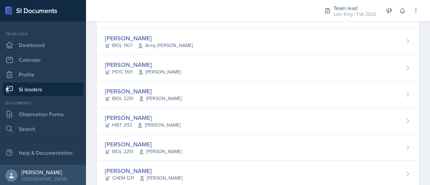
scroll to position [542, 0]
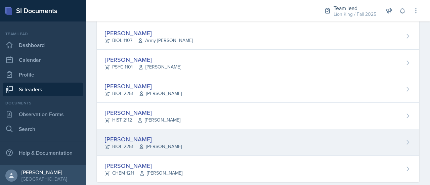
click at [397, 144] on div "[PERSON_NAME] BIOL 2251 [PERSON_NAME]" at bounding box center [258, 142] width 322 height 27
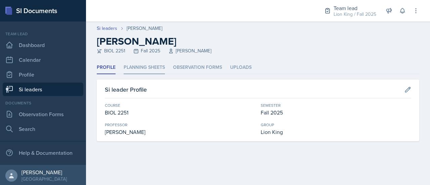
click at [154, 65] on li "Planning Sheets" at bounding box center [144, 67] width 41 height 13
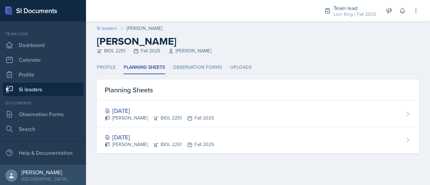
click at [107, 29] on link "Si leaders" at bounding box center [107, 28] width 20 height 7
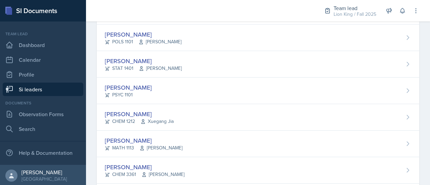
scroll to position [338, 0]
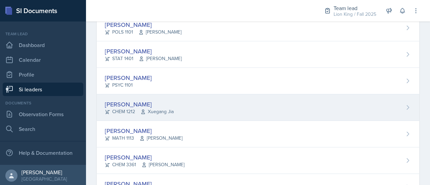
click at [390, 100] on div "[PERSON_NAME] CHEM 1212 Xuegang Jia" at bounding box center [258, 107] width 322 height 27
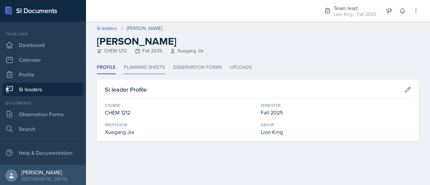
click at [151, 64] on li "Planning Sheets" at bounding box center [144, 67] width 41 height 13
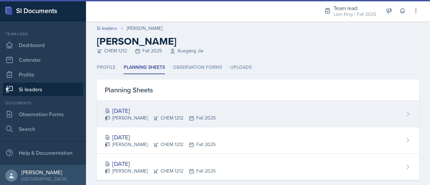
click at [268, 110] on div "[DATE] [PERSON_NAME] CHEM 1212 Fall 2025" at bounding box center [258, 114] width 322 height 27
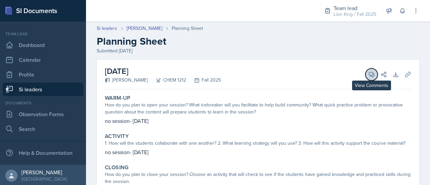
click at [368, 74] on icon at bounding box center [371, 74] width 7 height 7
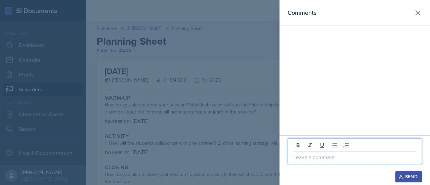
click at [308, 154] on p at bounding box center [354, 157] width 123 height 8
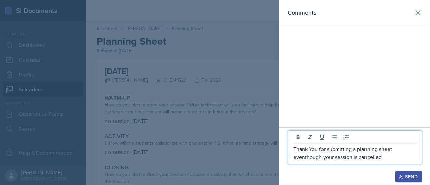
click at [312, 150] on p "Thank You for submitting a planning sheet eventhough your session is cancelled" at bounding box center [354, 153] width 123 height 16
click at [382, 164] on div "Thank you for submitting a planning sheet eventhough your session is cancelled" at bounding box center [354, 147] width 134 height 34
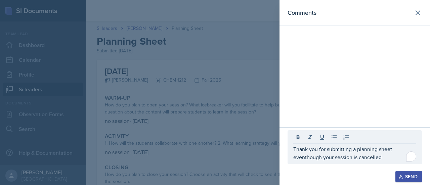
click at [382, 162] on div "Thank you for submitting a planning sheet eventhough your session is cancelled" at bounding box center [354, 147] width 134 height 34
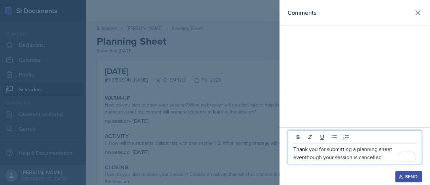
click at [383, 157] on p "Thank you for submitting a planning sheet eventhough your session is cancelled" at bounding box center [354, 153] width 123 height 16
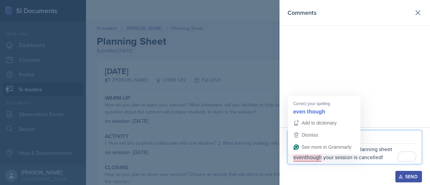
click at [306, 157] on p "Thank you for submitting a planning sheet eventhough your session is cancelled!" at bounding box center [354, 153] width 123 height 16
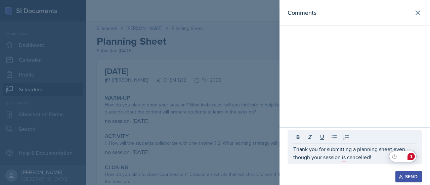
click at [410, 158] on html "SI Documents Team lead Dashboard Calendar Profile Si leaders Documents Observat…" at bounding box center [215, 92] width 430 height 185
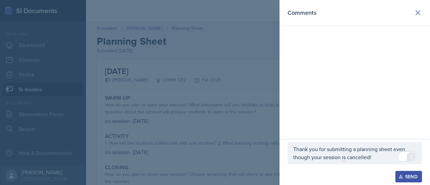
click at [412, 155] on div "1" at bounding box center [410, 156] width 7 height 7
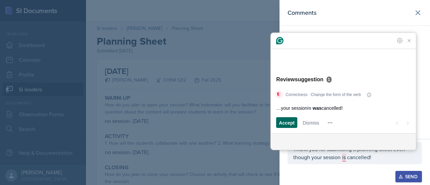
click at [290, 125] on span "Accept" at bounding box center [287, 122] width 16 height 7
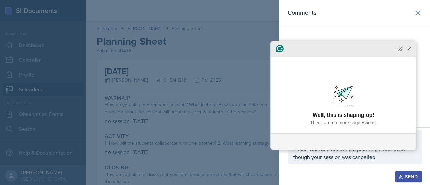
click at [408, 51] on icon "Close Grammarly Assistant" at bounding box center [408, 48] width 5 height 5
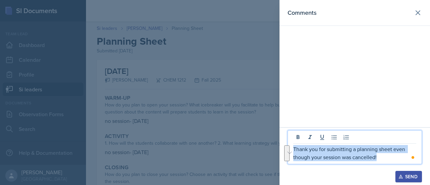
drag, startPoint x: 382, startPoint y: 160, endPoint x: 284, endPoint y: 143, distance: 98.8
click at [284, 143] on div "Thank you for submitting a planning sheet even though your session was cancelle…" at bounding box center [354, 156] width 150 height 58
click at [393, 161] on p "Thank you for submitting a planning sheet even though your session was cancelle…" at bounding box center [354, 153] width 123 height 16
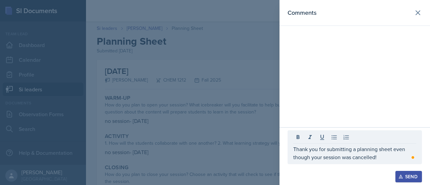
click at [405, 176] on div "Send" at bounding box center [409, 176] width 18 height 5
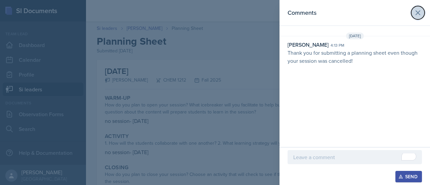
click at [419, 13] on icon at bounding box center [418, 13] width 8 height 8
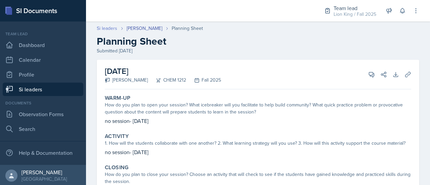
click at [106, 28] on link "Si leaders" at bounding box center [107, 28] width 20 height 7
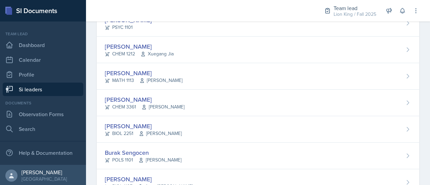
scroll to position [399, 0]
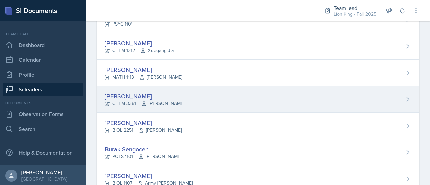
click at [400, 101] on div "[PERSON_NAME] CHEM 3361 [PERSON_NAME]" at bounding box center [258, 99] width 322 height 27
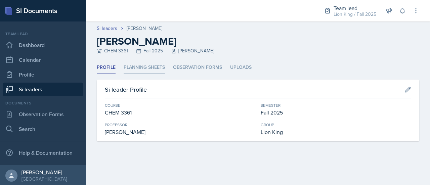
click at [157, 65] on li "Planning Sheets" at bounding box center [144, 67] width 41 height 13
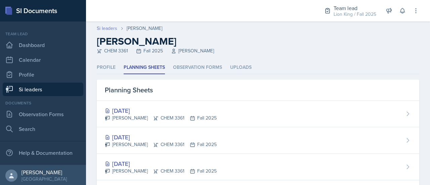
click at [108, 29] on link "Si leaders" at bounding box center [107, 28] width 20 height 7
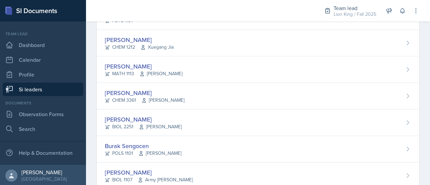
scroll to position [413, 0]
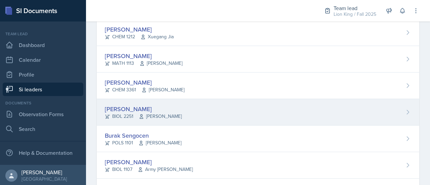
click at [371, 116] on div "[PERSON_NAME] BIOL 2251 [PERSON_NAME]" at bounding box center [258, 112] width 322 height 27
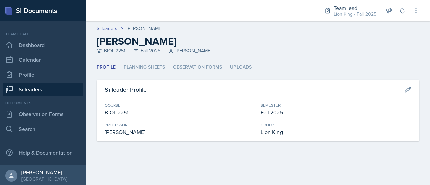
click at [146, 68] on li "Planning Sheets" at bounding box center [144, 67] width 41 height 13
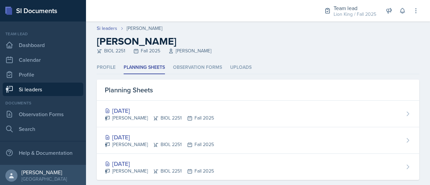
click at [110, 32] on div "Si leaders [PERSON_NAME] [PERSON_NAME] BIOL 2251 Fall 2025 [PERSON_NAME]" at bounding box center [258, 40] width 344 height 30
click at [108, 28] on link "Si leaders" at bounding box center [107, 28] width 20 height 7
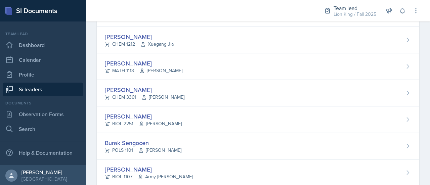
scroll to position [418, 0]
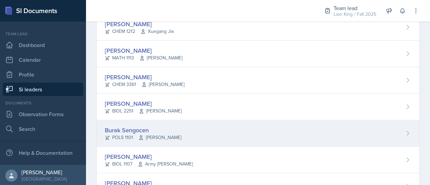
click at [392, 121] on div "Burak Sengocen POLS 1101 [PERSON_NAME]" at bounding box center [258, 133] width 322 height 27
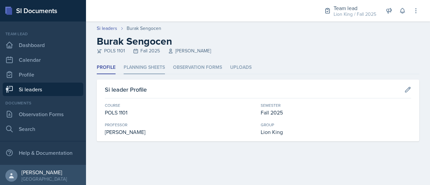
click at [161, 69] on li "Planning Sheets" at bounding box center [144, 67] width 41 height 13
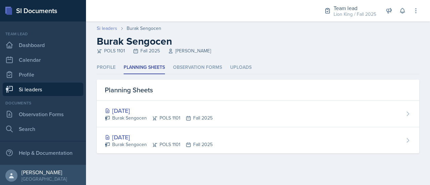
click at [110, 28] on link "Si leaders" at bounding box center [107, 28] width 20 height 7
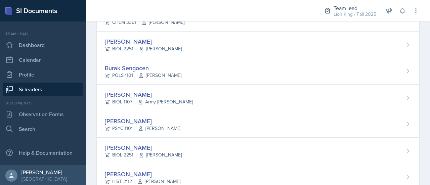
scroll to position [482, 0]
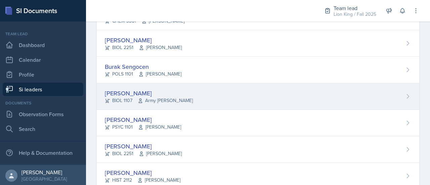
click at [350, 88] on div "[PERSON_NAME] BIOL 1107 Army [PERSON_NAME]" at bounding box center [258, 96] width 322 height 27
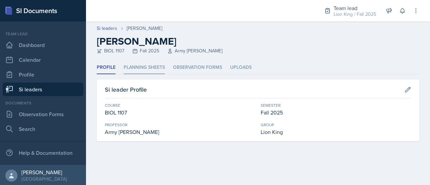
click at [142, 65] on li "Planning Sheets" at bounding box center [144, 67] width 41 height 13
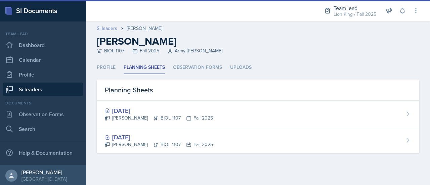
click at [110, 29] on link "Si leaders" at bounding box center [107, 28] width 20 height 7
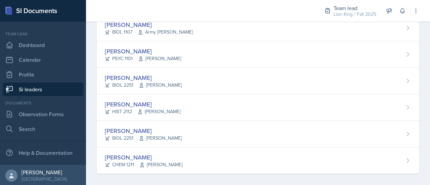
scroll to position [537, 0]
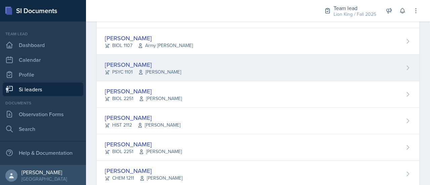
click at [216, 64] on div "[PERSON_NAME] PSYC 1101 [PERSON_NAME]" at bounding box center [258, 68] width 322 height 27
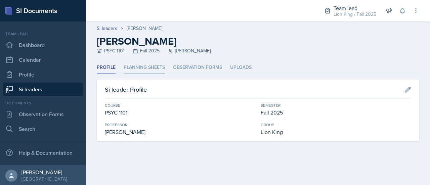
click at [142, 70] on li "Planning Sheets" at bounding box center [144, 67] width 41 height 13
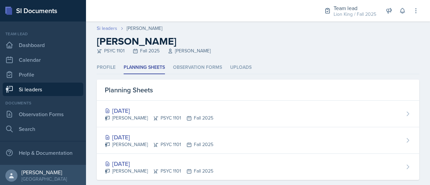
click at [104, 25] on link "Si leaders" at bounding box center [107, 28] width 20 height 7
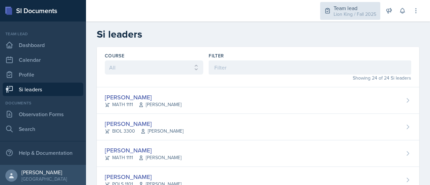
click at [344, 13] on div "Lion King / Fall 2025" at bounding box center [354, 14] width 43 height 7
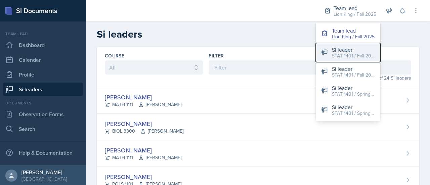
click at [344, 55] on div "STAT 1401 / Fall 2025" at bounding box center [353, 55] width 43 height 7
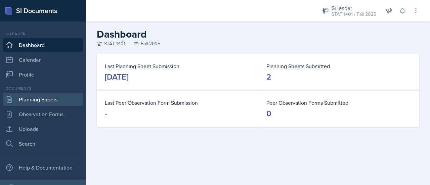
click at [49, 99] on link "Planning Sheets" at bounding box center [43, 99] width 81 height 13
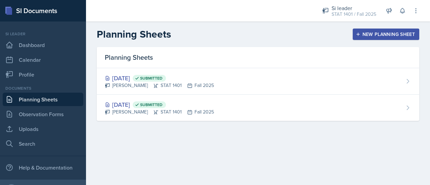
click at [374, 34] on div "New Planning Sheet" at bounding box center [386, 34] width 58 height 5
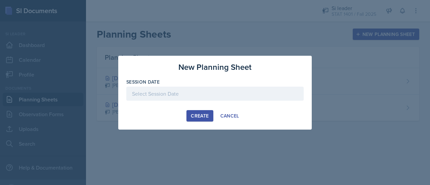
click at [246, 96] on div at bounding box center [214, 94] width 177 height 14
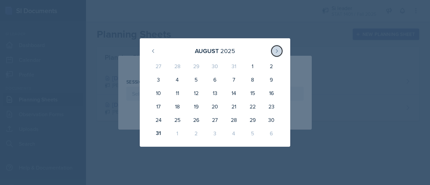
click at [279, 49] on button at bounding box center [276, 51] width 11 height 11
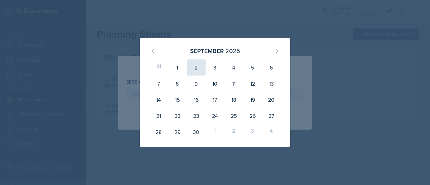
click at [198, 67] on div "2" at bounding box center [196, 67] width 19 height 16
type input "[DATE]"
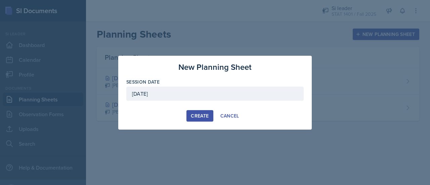
click at [204, 115] on div "Create" at bounding box center [200, 115] width 18 height 5
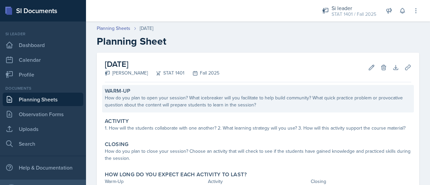
click at [139, 102] on div "How do you plan to open your session? What icebreaker will you facilitate to he…" at bounding box center [258, 101] width 306 height 14
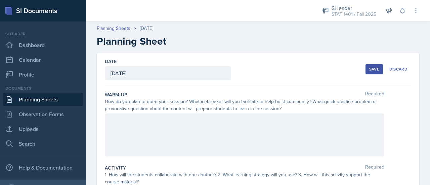
click at [136, 120] on div at bounding box center [244, 135] width 279 height 43
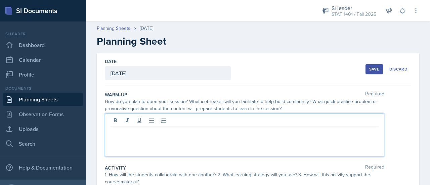
click at [137, 136] on div at bounding box center [244, 135] width 279 height 43
click at [138, 137] on div at bounding box center [244, 135] width 279 height 43
click at [149, 135] on p at bounding box center [244, 132] width 268 height 8
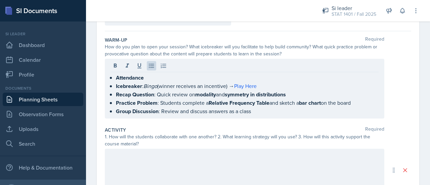
scroll to position [56, 0]
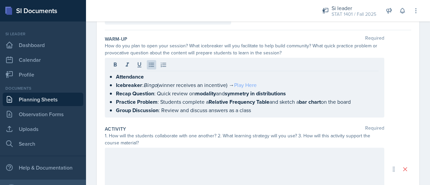
click at [246, 85] on link "Play Here" at bounding box center [245, 84] width 22 height 7
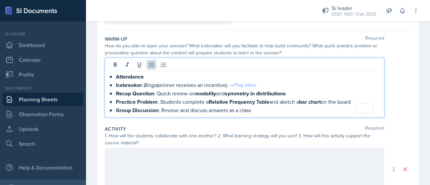
click at [244, 84] on link "Play Here" at bounding box center [245, 84] width 22 height 7
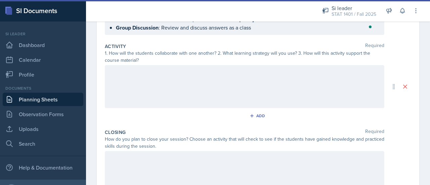
click at [245, 78] on div at bounding box center [244, 86] width 279 height 43
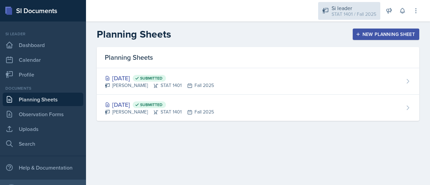
click at [362, 8] on div "Si leader" at bounding box center [353, 8] width 45 height 8
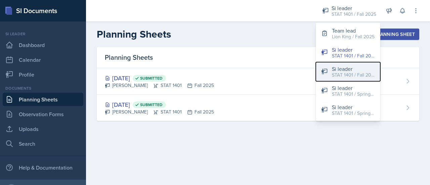
click at [353, 66] on div "Si leader" at bounding box center [353, 69] width 43 height 8
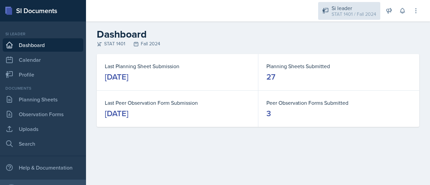
click at [351, 14] on div "STAT 1401 / Fall 2024" at bounding box center [353, 14] width 45 height 7
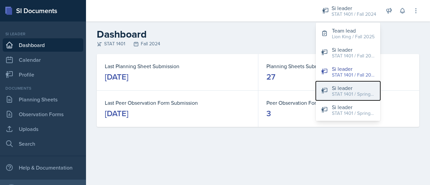
click at [338, 94] on div "STAT 1401 / Spring 2025" at bounding box center [353, 94] width 43 height 7
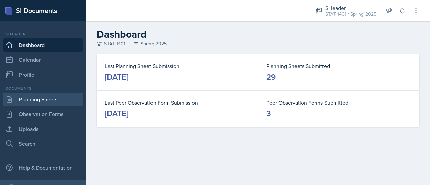
click at [45, 101] on link "Planning Sheets" at bounding box center [43, 99] width 81 height 13
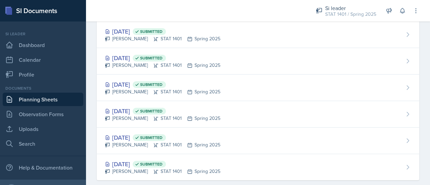
scroll to position [665, 0]
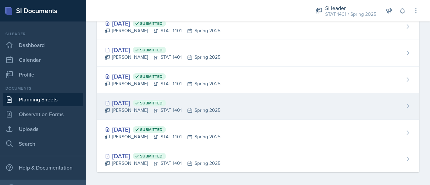
click at [368, 105] on div "Jan 21st, 2025 Submitted Asha-Kaye Johnson STAT 1401 Spring 2025" at bounding box center [258, 106] width 322 height 27
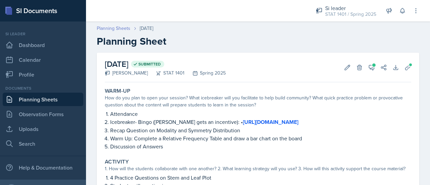
click at [121, 27] on link "Planning Sheets" at bounding box center [114, 28] width 34 height 7
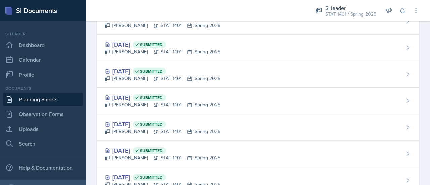
scroll to position [665, 0]
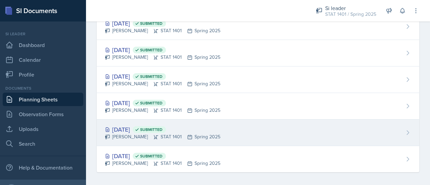
click at [315, 135] on div "Jan 16th, 2025 Submitted Asha-Kaye Johnson STAT 1401 Spring 2025" at bounding box center [258, 133] width 322 height 27
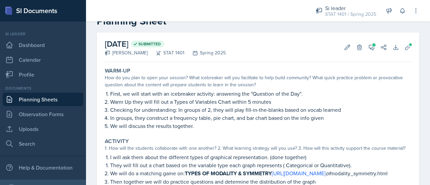
scroll to position [19, 0]
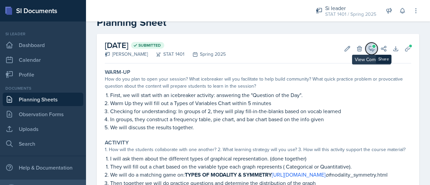
click at [372, 45] on span at bounding box center [373, 46] width 3 height 3
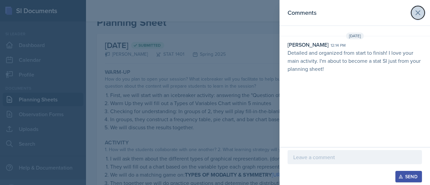
click at [419, 12] on icon at bounding box center [418, 13] width 8 height 8
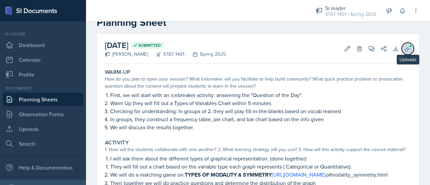
click at [404, 50] on icon at bounding box center [407, 48] width 7 height 7
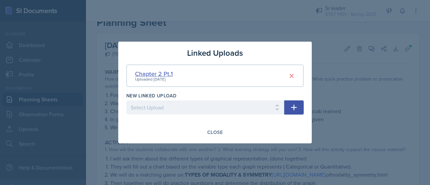
click at [163, 76] on div "Chapter 2 Pt.1" at bounding box center [154, 73] width 38 height 9
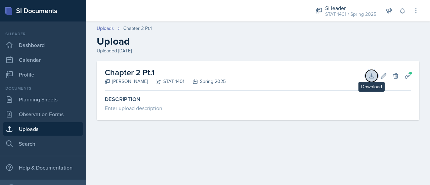
click at [370, 78] on icon at bounding box center [371, 76] width 4 height 4
click at [109, 28] on link "Uploads" at bounding box center [105, 28] width 17 height 7
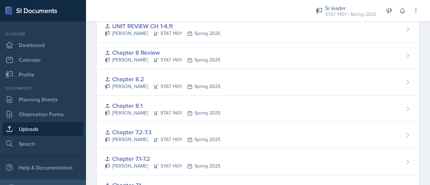
scroll to position [96, 0]
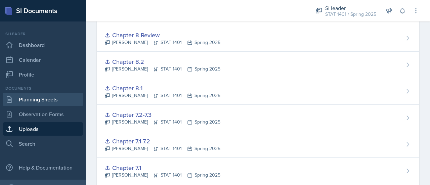
click at [56, 98] on link "Planning Sheets" at bounding box center [43, 99] width 81 height 13
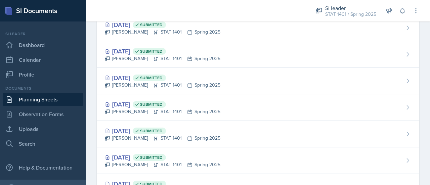
scroll to position [665, 0]
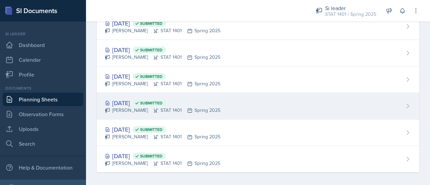
click at [357, 101] on div "Jan 21st, 2025 Submitted Asha-Kaye Johnson STAT 1401 Spring 2025" at bounding box center [258, 106] width 322 height 27
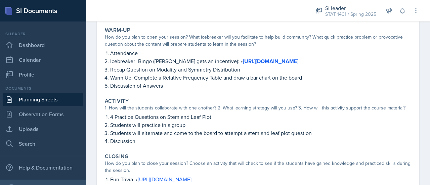
scroll to position [67, 0]
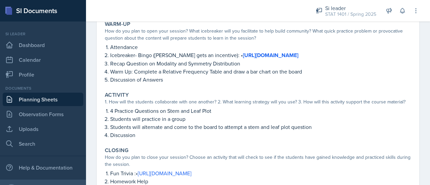
click at [107, 25] on label "Warm-Up" at bounding box center [118, 24] width 26 height 7
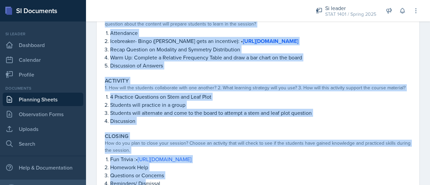
scroll to position [110, 0]
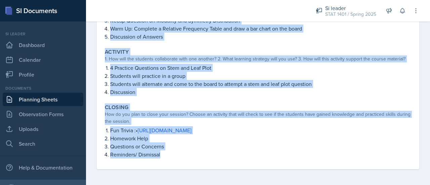
drag, startPoint x: 102, startPoint y: 25, endPoint x: 171, endPoint y: 157, distance: 148.4
click at [171, 157] on div "Warm-Up How do you plan to open your session? What icebreaker will you facilita…" at bounding box center [258, 72] width 306 height 194
copy div "Warm-Up How do you plan to open your session? What icebreaker will you facilita…"
click at [210, 61] on div "1. How will the students collaborate with one another? 2. What learning strateg…" at bounding box center [258, 58] width 306 height 7
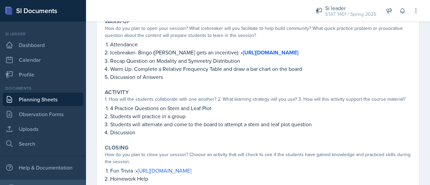
scroll to position [69, 0]
click at [242, 58] on p "Recap Question on Modality and Symmetry Distribution" at bounding box center [260, 61] width 301 height 8
click at [242, 59] on p "Recap Question on Modality and Symmetry Distribution" at bounding box center [260, 61] width 301 height 8
click at [237, 60] on p "Recap Question on Modality and Symmetry Distribution" at bounding box center [260, 61] width 301 height 8
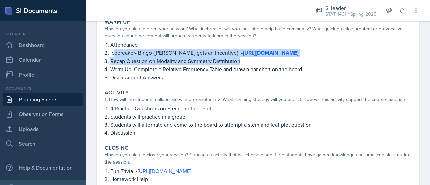
drag, startPoint x: 241, startPoint y: 61, endPoint x: 111, endPoint y: 56, distance: 130.0
click at [111, 56] on ol "Attendance Icebreaker- Bingo (Winner gets an incentive): • https://mfbc.us/m/ue…" at bounding box center [260, 61] width 301 height 41
click at [113, 59] on p "Recap Question on Modality and Symmetry Distribution" at bounding box center [260, 61] width 301 height 8
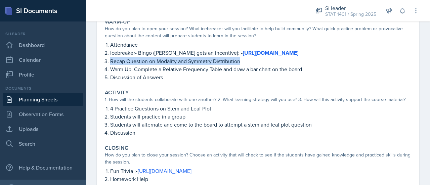
drag, startPoint x: 110, startPoint y: 59, endPoint x: 247, endPoint y: 59, distance: 137.3
click at [247, 59] on li "Recap Question on Modality and Symmetry Distribution" at bounding box center [260, 61] width 301 height 8
click at [247, 59] on p "Recap Question on Modality and Symmetry Distribution" at bounding box center [260, 61] width 301 height 8
drag, startPoint x: 240, startPoint y: 60, endPoint x: 111, endPoint y: 57, distance: 129.3
click at [111, 57] on p "Recap Question on Modality and Symmetry Distribution" at bounding box center [260, 61] width 301 height 8
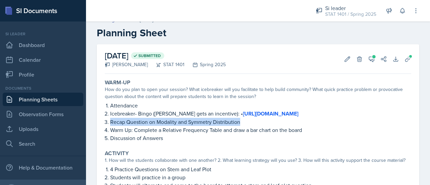
scroll to position [0, 0]
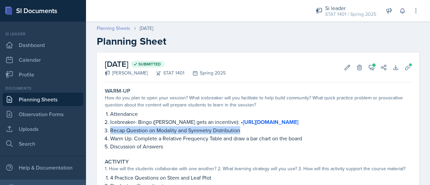
click at [124, 29] on link "Planning Sheets" at bounding box center [114, 28] width 34 height 7
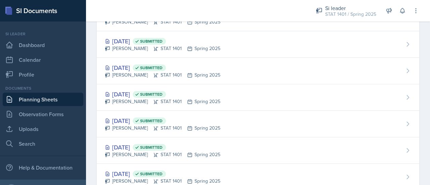
scroll to position [665, 0]
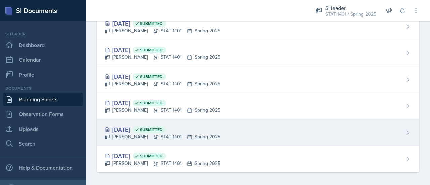
click at [394, 122] on div "Jan 16th, 2025 Submitted Asha-Kaye Johnson STAT 1401 Spring 2025" at bounding box center [258, 133] width 322 height 27
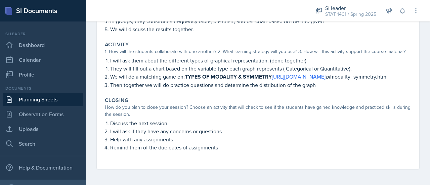
scroll to position [120, 0]
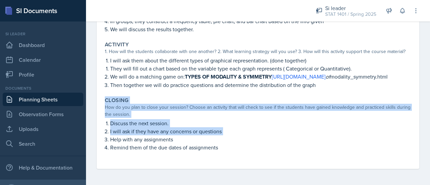
drag, startPoint x: 420, startPoint y: 142, endPoint x: 429, endPoint y: 96, distance: 47.2
click at [429, 96] on main "Planning Sheets Jan 16th, 2025 Planning Sheet January 16th, 2025 Submitted Asha…" at bounding box center [258, 103] width 344 height 164
click at [406, 97] on div "January 16th, 2025 Submitted Asha-Kaye Johnson STAT 1401 Spring 2025 Edit Delet…" at bounding box center [258, 52] width 322 height 233
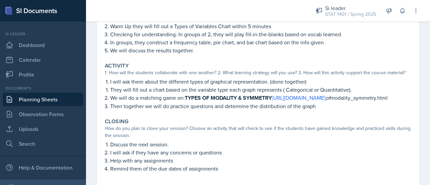
scroll to position [97, 0]
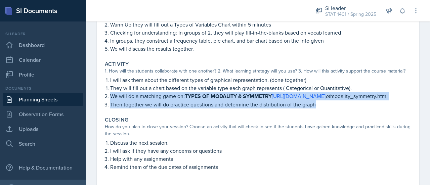
drag, startPoint x: 111, startPoint y: 94, endPoint x: 326, endPoint y: 115, distance: 216.6
click at [326, 108] on ol "They will fill out a chart based on the variable type each graph represents ( C…" at bounding box center [260, 96] width 301 height 25
copy ol "We will do a matching game on: TYPES OF MODALITY & SYMMETRY https://www.educapl…"
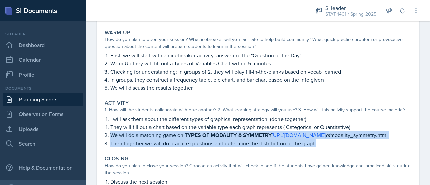
scroll to position [0, 0]
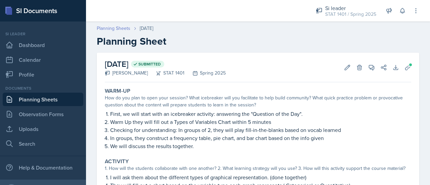
click at [122, 27] on link "Planning Sheets" at bounding box center [114, 28] width 34 height 7
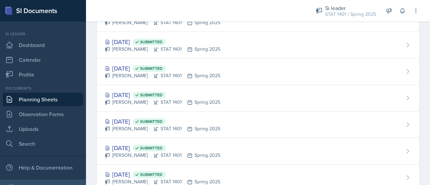
scroll to position [665, 0]
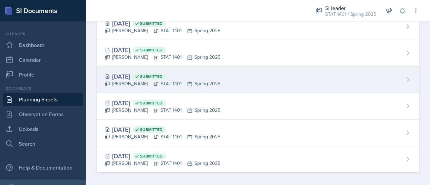
click at [277, 74] on div "Jan 23rd, 2025 Submitted Asha-Kaye Johnson STAT 1401 Spring 2025" at bounding box center [258, 79] width 322 height 27
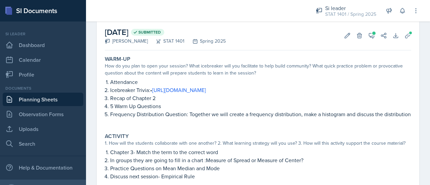
scroll to position [32, 0]
click at [402, 36] on button "Uploads" at bounding box center [408, 36] width 12 height 12
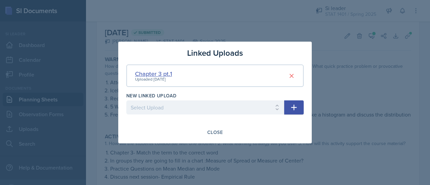
click at [167, 72] on div "Chapter 3 pt.1" at bounding box center [153, 73] width 37 height 9
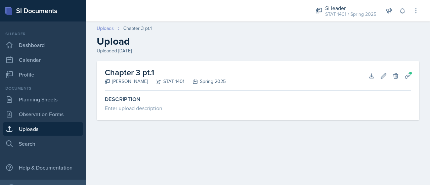
click at [105, 29] on link "Uploads" at bounding box center [105, 28] width 17 height 7
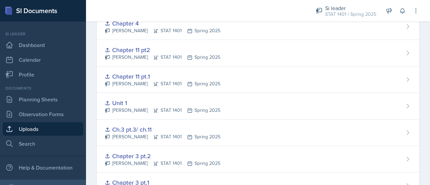
scroll to position [533, 0]
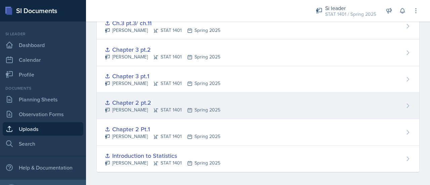
click at [220, 98] on div "Chapter 2 pt.2" at bounding box center [163, 102] width 116 height 9
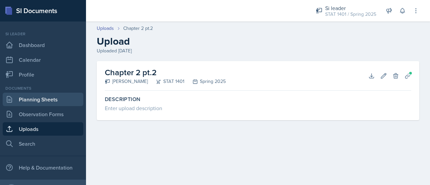
click at [60, 93] on link "Planning Sheets" at bounding box center [43, 99] width 81 height 13
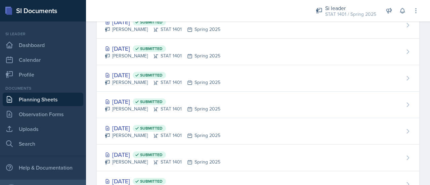
scroll to position [665, 0]
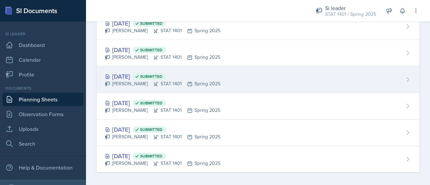
click at [279, 74] on div "Jan 23rd, 2025 Submitted Asha-Kaye Johnson STAT 1401 Spring 2025" at bounding box center [258, 79] width 322 height 27
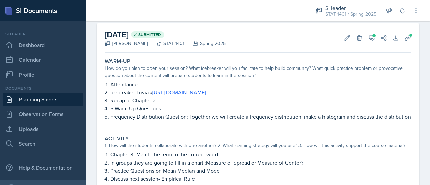
scroll to position [26, 0]
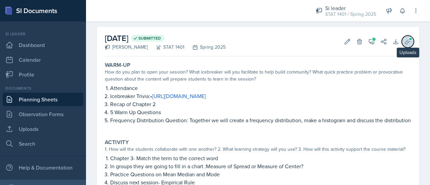
click at [404, 43] on icon at bounding box center [407, 41] width 7 height 7
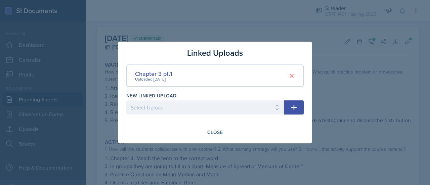
click at [239, 137] on div "Close" at bounding box center [214, 132] width 177 height 11
click at [220, 132] on div "Close" at bounding box center [214, 132] width 15 height 5
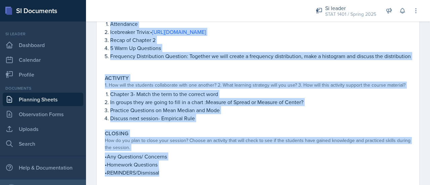
scroll to position [116, 0]
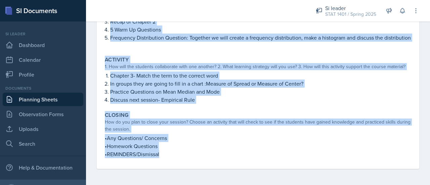
drag, startPoint x: 108, startPoint y: 84, endPoint x: 206, endPoint y: 159, distance: 123.4
click at [206, 159] on div "Warm-Up How do you plan to open your session? What icebreaker will you facilita…" at bounding box center [258, 72] width 306 height 192
copy div "Attendance Icebreaker Trivia:• https://www.britannica.com/quiz/guess-the-movie-…"
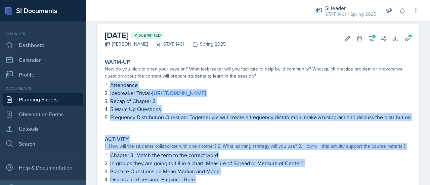
scroll to position [17, 0]
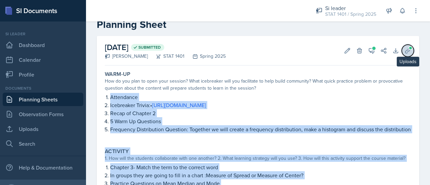
click at [405, 52] on icon at bounding box center [407, 50] width 5 height 5
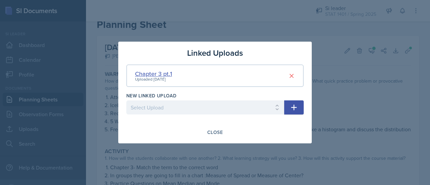
click at [165, 75] on div "Chapter 3 pt.1" at bounding box center [153, 73] width 37 height 9
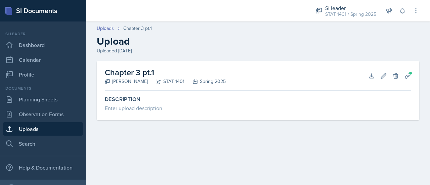
click at [151, 74] on h2 "Chapter 3 pt.1" at bounding box center [165, 72] width 121 height 12
click at [372, 77] on icon at bounding box center [371, 76] width 7 height 7
click at [107, 30] on link "Uploads" at bounding box center [105, 28] width 17 height 7
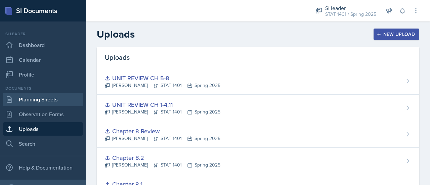
click at [58, 102] on link "Planning Sheets" at bounding box center [43, 99] width 81 height 13
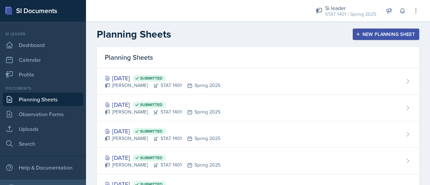
scroll to position [665, 0]
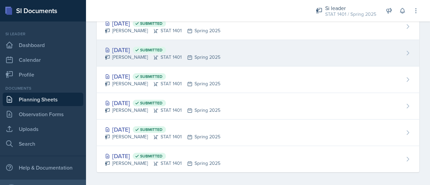
click at [174, 55] on div "Asha-Kaye Johnson STAT 1401 Spring 2025" at bounding box center [163, 57] width 116 height 7
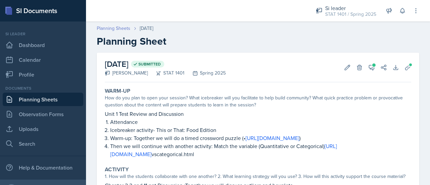
click at [107, 30] on link "Planning Sheets" at bounding box center [114, 28] width 34 height 7
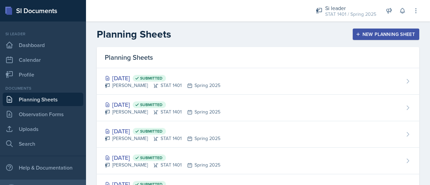
scroll to position [665, 0]
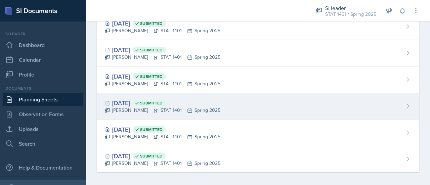
click at [250, 104] on div "Jan 21st, 2025 Submitted Asha-Kaye Johnson STAT 1401 Spring 2025" at bounding box center [258, 106] width 322 height 27
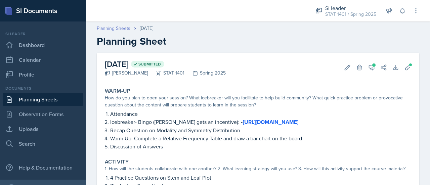
click at [119, 31] on link "Planning Sheets" at bounding box center [114, 28] width 34 height 7
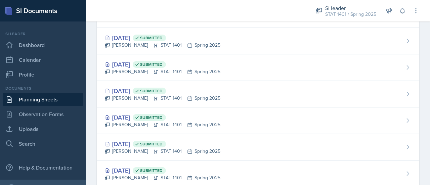
scroll to position [665, 0]
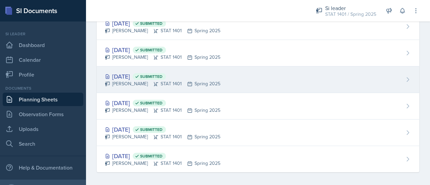
click at [241, 73] on div "Jan 23rd, 2025 Submitted Asha-Kaye Johnson STAT 1401 Spring 2025" at bounding box center [258, 79] width 322 height 27
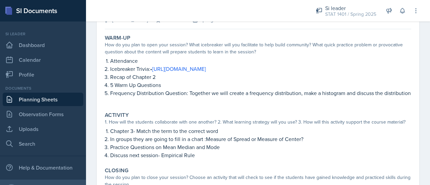
scroll to position [54, 0]
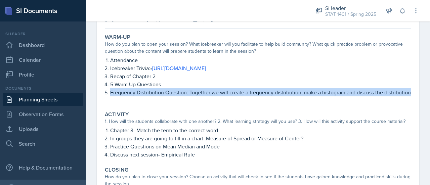
drag, startPoint x: 105, startPoint y: 91, endPoint x: 151, endPoint y: 105, distance: 48.3
click at [151, 103] on li "Frequency Distribution Question: Together we will create a frequency distributi…" at bounding box center [260, 95] width 301 height 15
copy p "Frequency Distribution Question: Together we will create a frequency distributi…"
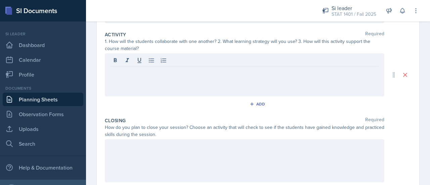
scroll to position [198, 0]
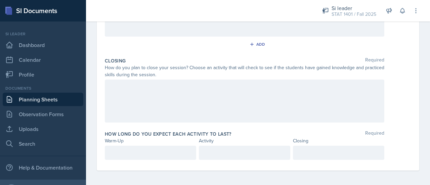
click at [195, 107] on div at bounding box center [244, 101] width 279 height 43
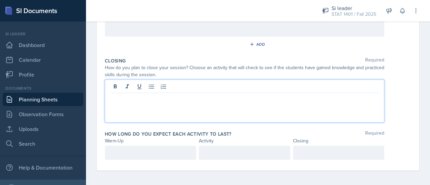
scroll to position [210, 0]
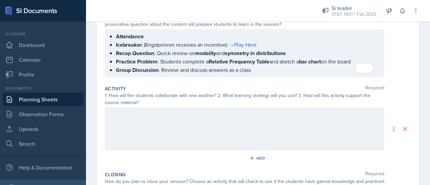
click at [286, 122] on div at bounding box center [244, 128] width 279 height 43
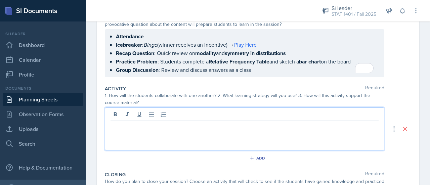
scroll to position [96, 0]
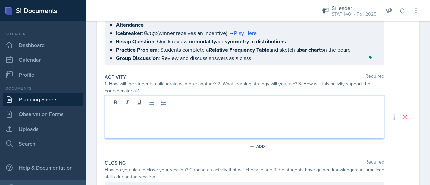
click at [147, 119] on div at bounding box center [244, 117] width 279 height 43
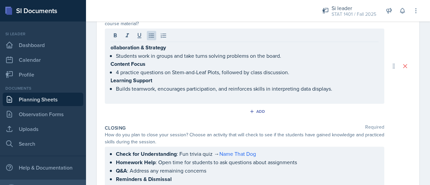
scroll to position [234, 0]
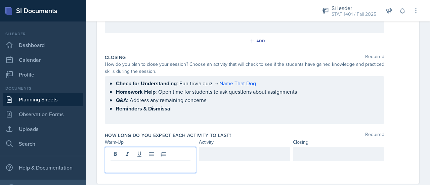
click at [169, 154] on div at bounding box center [150, 160] width 91 height 26
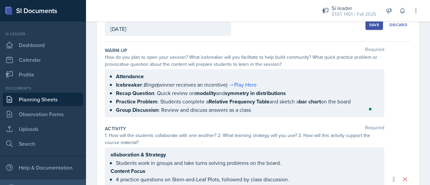
scroll to position [45, 0]
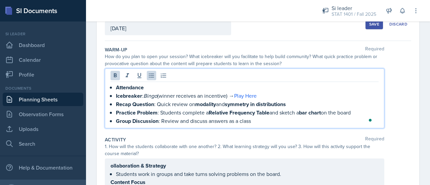
click at [299, 92] on ul "Attendance Icebreaker : Bingo (winner receives an incentive) → Play Here Recap …" at bounding box center [247, 104] width 263 height 42
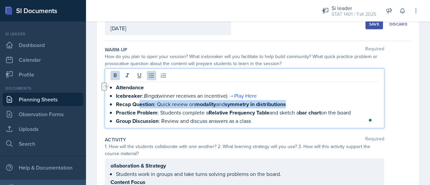
drag, startPoint x: 294, startPoint y: 102, endPoint x: 140, endPoint y: 102, distance: 154.5
click at [140, 102] on p "Recap Question : Quick review on modality and symmetry in distributions" at bounding box center [247, 104] width 263 height 8
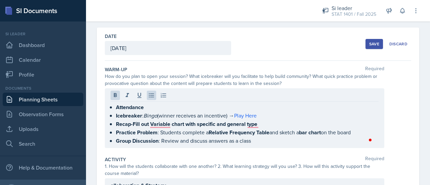
scroll to position [13, 0]
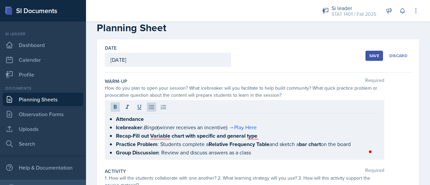
click at [369, 53] on div "Save" at bounding box center [374, 55] width 10 height 5
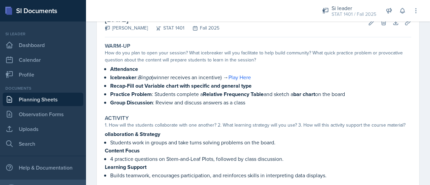
scroll to position [25, 0]
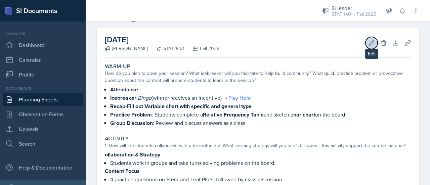
click at [369, 43] on icon at bounding box center [371, 43] width 7 height 7
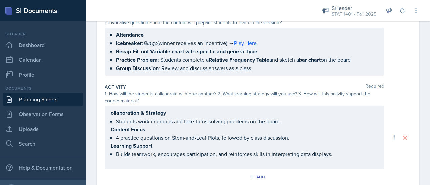
scroll to position [88, 0]
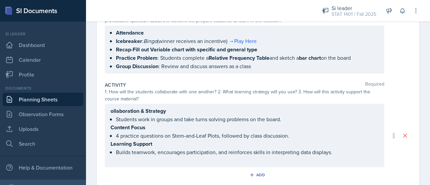
click at [110, 110] on div "ollaboration & Strategy Students work in groups and take turns solving problems…" at bounding box center [244, 135] width 279 height 63
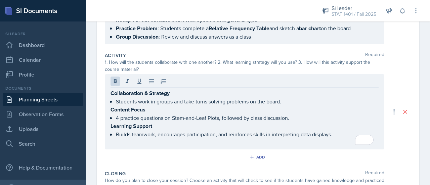
scroll to position [118, 0]
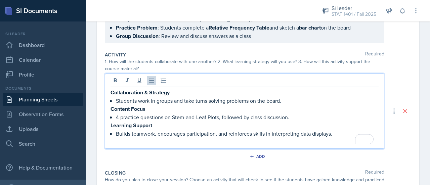
click at [336, 133] on p "Builds teamwork, encourages participation, and reinforces skills in interpretin…" at bounding box center [247, 134] width 263 height 8
click at [106, 122] on main "Planning Sheets Sep 2nd, 2025 Planning Sheet Date September 2nd, 2025 August 20…" at bounding box center [258, 103] width 344 height 164
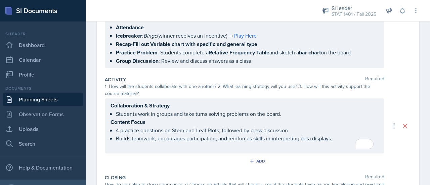
scroll to position [87, 0]
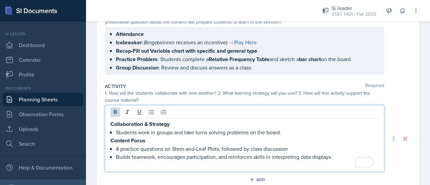
click at [111, 107] on div "Collaboration & Strategy Students work in groups and take turns solving problem…" at bounding box center [244, 138] width 279 height 67
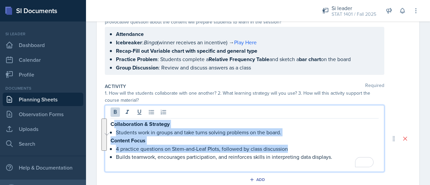
drag, startPoint x: 114, startPoint y: 121, endPoint x: 307, endPoint y: 145, distance: 194.9
click at [307, 145] on div "Collaboration & Strategy Students work in groups and take turns solving problem…" at bounding box center [244, 144] width 268 height 49
click at [304, 139] on p "Content Focus" at bounding box center [244, 140] width 268 height 8
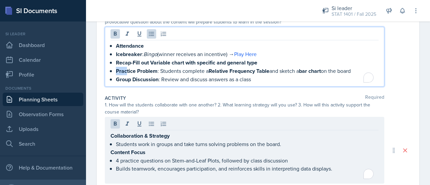
scroll to position [98, 0]
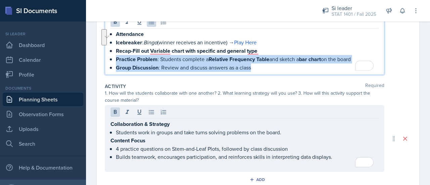
drag, startPoint x: 127, startPoint y: 59, endPoint x: 352, endPoint y: 69, distance: 225.6
click at [352, 69] on ul "Attendance Icebreaker : Bingo (winner receives an incentive) → Play Here Recap-…" at bounding box center [247, 51] width 263 height 42
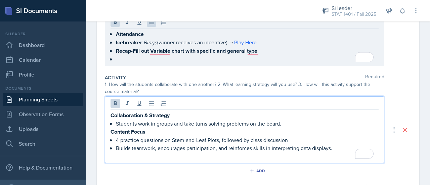
drag, startPoint x: 152, startPoint y: 119, endPoint x: 104, endPoint y: 131, distance: 49.8
click at [104, 131] on div "Date September 2nd, 2025 August 2025 27 28 29 30 31 1 2 3 4 5 6 7 8 9 10 11 12 …" at bounding box center [258, 128] width 322 height 348
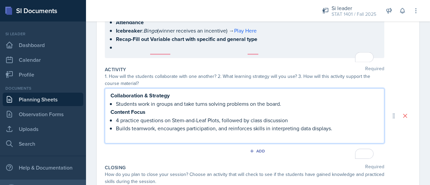
scroll to position [79, 0]
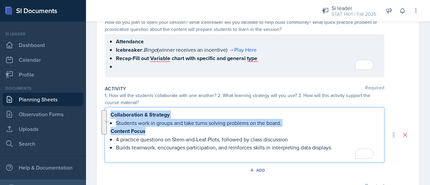
drag, startPoint x: 149, startPoint y: 130, endPoint x: 104, endPoint y: 114, distance: 47.6
click at [104, 114] on main "Planning Sheets Sep 2nd, 2025 Planning Sheet Date September 2nd, 2025 August 20…" at bounding box center [258, 103] width 344 height 164
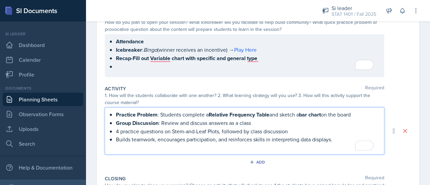
click at [197, 75] on div "Attendance Icebreaker : Bingo (winner receives an incentive) → Play Here Recap-…" at bounding box center [244, 55] width 279 height 43
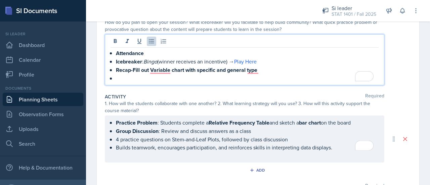
scroll to position [91, 0]
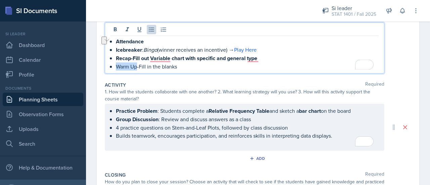
drag, startPoint x: 137, startPoint y: 67, endPoint x: 112, endPoint y: 65, distance: 24.9
click at [112, 65] on main "Planning Sheets Sep 2nd, 2025 Planning Sheet Date September 2nd, 2025 August 20…" at bounding box center [258, 103] width 344 height 164
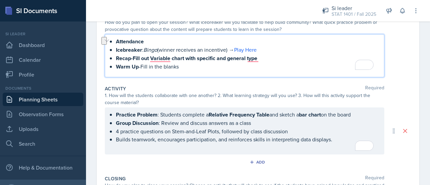
click at [196, 65] on p "Warm Up -Fill in the blanks" at bounding box center [247, 66] width 263 height 8
click at [165, 62] on p "Warm Up -Fill in the blanks-Students will refer to notes" at bounding box center [247, 66] width 263 height 8
click at [162, 58] on strong "Recap-Fill out Variable chart with specific and general type" at bounding box center [186, 58] width 141 height 8
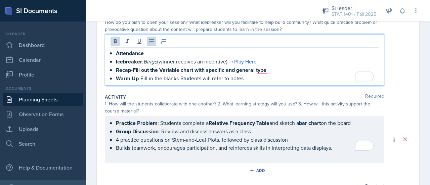
scroll to position [91, 0]
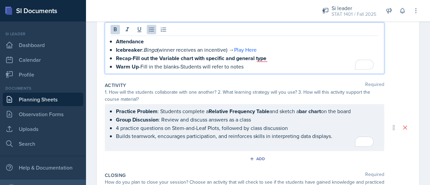
click at [264, 58] on strong "Recap-Fill out the Variable chart with specific and general type" at bounding box center [191, 58] width 150 height 8
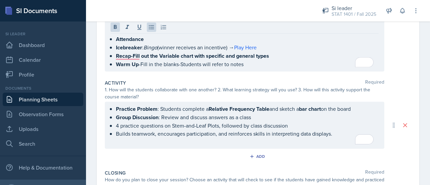
scroll to position [98, 0]
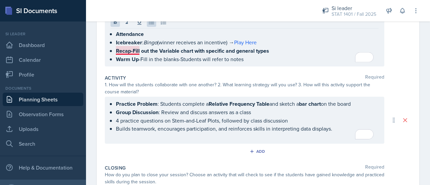
click at [130, 52] on strong "Recap-Fill out the Variable chart with specific and general types" at bounding box center [192, 51] width 153 height 8
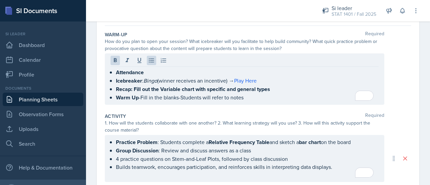
scroll to position [61, 0]
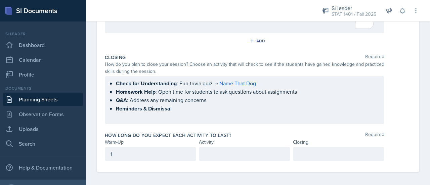
click at [167, 155] on div "1" at bounding box center [150, 154] width 91 height 14
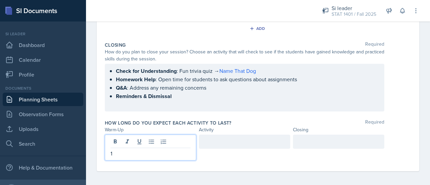
click at [151, 153] on p "1" at bounding box center [150, 153] width 80 height 8
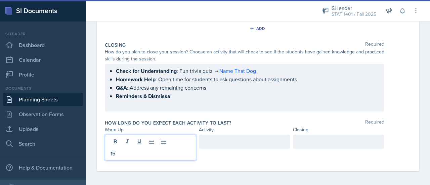
click at [234, 141] on div at bounding box center [244, 142] width 91 height 14
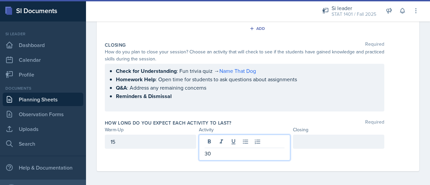
click at [299, 144] on div at bounding box center [338, 142] width 91 height 14
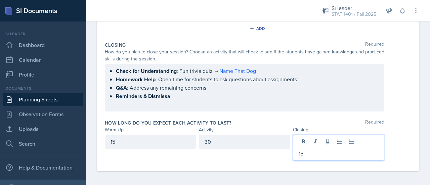
click at [336, 151] on p "15" at bounding box center [339, 153] width 80 height 8
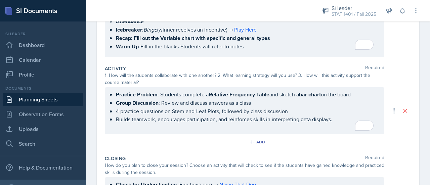
scroll to position [102, 0]
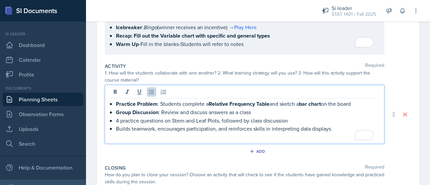
click at [334, 117] on ul "4 practice questions on Stem-and-Leaf Plots, followed by class discussion Build…" at bounding box center [247, 125] width 263 height 16
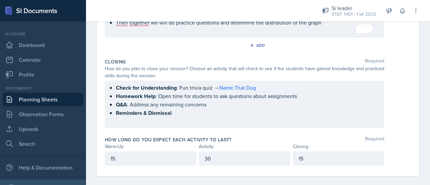
click at [211, 158] on div "30" at bounding box center [244, 158] width 91 height 14
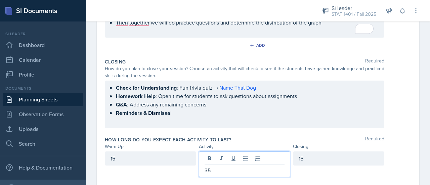
click at [311, 158] on div "15" at bounding box center [338, 158] width 91 height 14
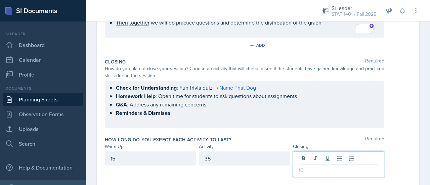
click at [206, 157] on div "35" at bounding box center [244, 158] width 91 height 14
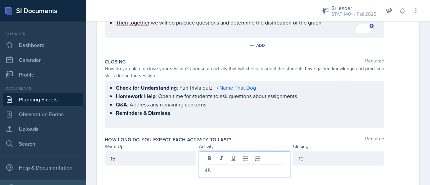
click at [154, 158] on div "15" at bounding box center [150, 158] width 91 height 14
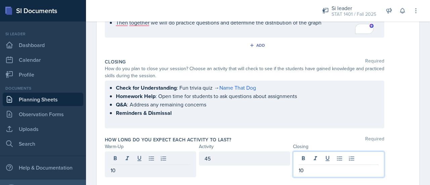
click at [319, 155] on div "10" at bounding box center [338, 164] width 91 height 26
click at [389, 114] on div "Check for Understanding : Fun trivia quiz → Name That Dog Homework Help : Open …" at bounding box center [258, 105] width 306 height 48
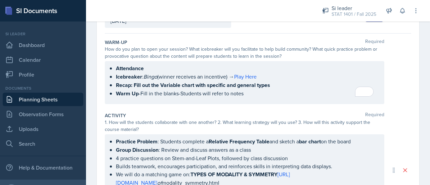
scroll to position [0, 0]
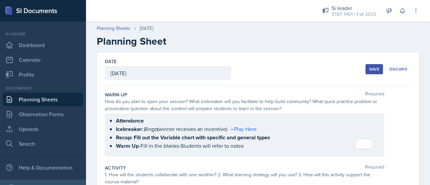
click at [369, 65] on button "Save" at bounding box center [373, 69] width 17 height 10
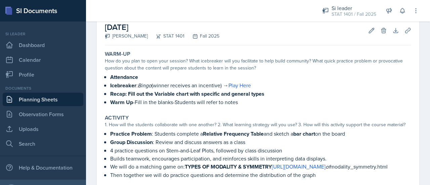
scroll to position [31, 0]
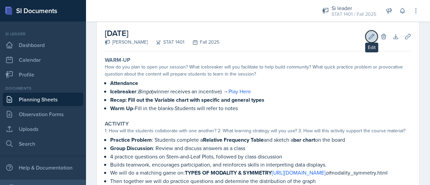
click at [368, 37] on icon at bounding box center [371, 36] width 7 height 7
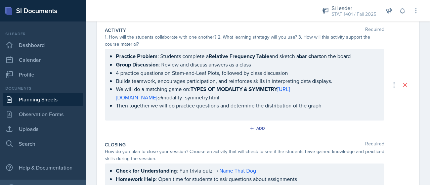
scroll to position [143, 0]
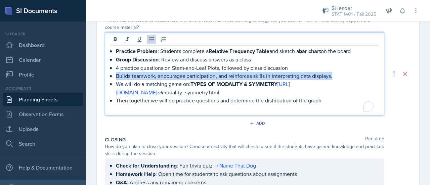
drag, startPoint x: 238, startPoint y: 80, endPoint x: 100, endPoint y: 74, distance: 138.2
click at [100, 74] on div "Date September 2nd, 2025 August 2025 27 28 29 30 31 1 2 3 4 5 6 7 8 9 10 11 12 …" at bounding box center [258, 76] width 322 height 356
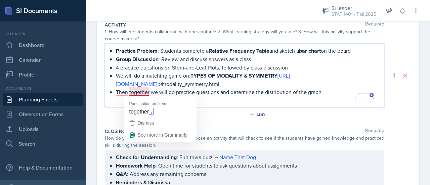
click at [144, 93] on p "Then together we will do practice questions and determine the distribution of t…" at bounding box center [247, 92] width 263 height 8
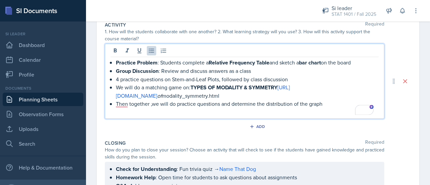
scroll to position [154, 0]
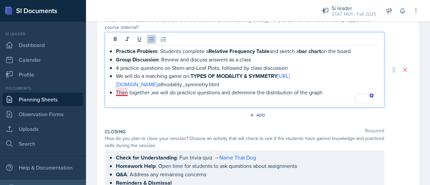
click at [124, 94] on p "Then together ,we will do practice questions and determine the distribution of …" at bounding box center [247, 92] width 263 height 8
click at [151, 91] on p "Then, together ,we will do practice questions and determine the distribution of…" at bounding box center [247, 92] width 263 height 8
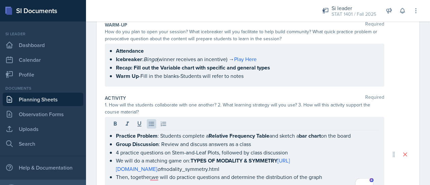
scroll to position [0, 0]
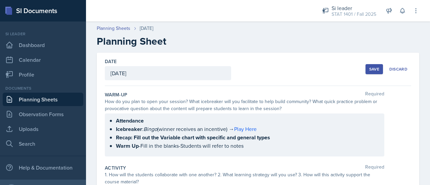
click at [366, 66] on button "Save" at bounding box center [373, 69] width 17 height 10
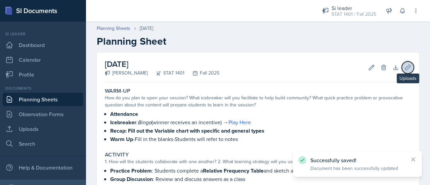
click at [404, 64] on icon at bounding box center [407, 67] width 7 height 7
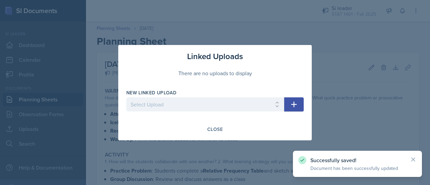
click at [333, 68] on div at bounding box center [215, 92] width 430 height 185
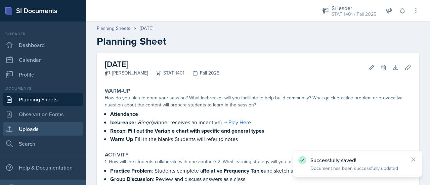
click at [35, 127] on link "Uploads" at bounding box center [43, 128] width 81 height 13
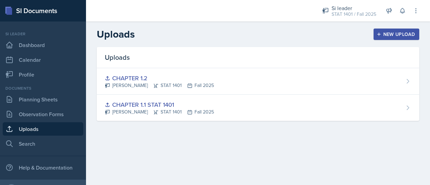
click at [395, 33] on div "New Upload" at bounding box center [396, 34] width 37 height 5
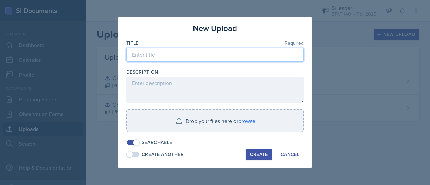
click at [231, 54] on input at bounding box center [214, 55] width 177 height 14
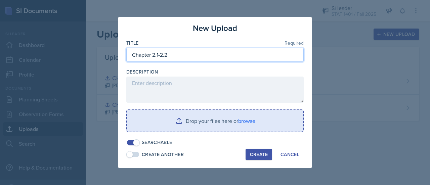
type input "Chapter 2.1-2.2"
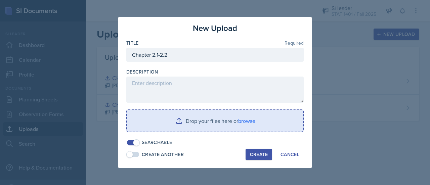
click at [206, 120] on input "file" at bounding box center [215, 120] width 176 height 21
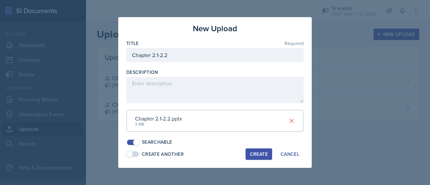
click at [256, 152] on div "Create" at bounding box center [259, 153] width 18 height 5
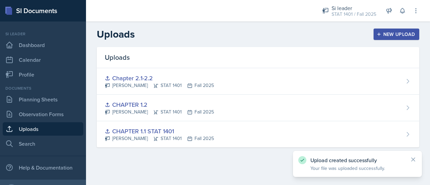
click at [244, 167] on main "Uploads New Upload Uploads Chapter 2.1-2.2 Asha-Kaye Johnson STAT 1401 Fall 202…" at bounding box center [258, 103] width 344 height 164
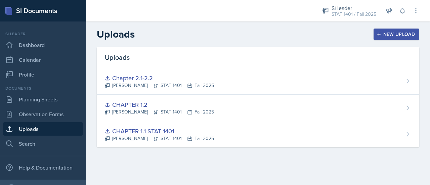
click at [247, 161] on div "Uploads Chapter 2.1-2.2 Asha-Kaye Johnson STAT 1401 Fall 2025 CHAPTER 1.2 Asha-…" at bounding box center [258, 105] width 344 height 117
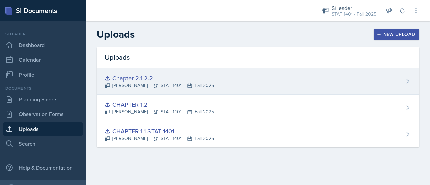
click at [227, 81] on div "Chapter 2.1-2.2 Asha-Kaye Johnson STAT 1401 Fall 2025" at bounding box center [258, 81] width 322 height 27
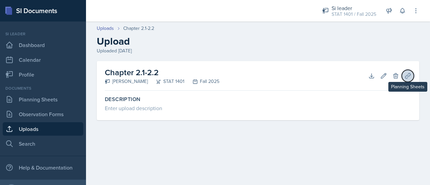
click at [409, 73] on icon at bounding box center [407, 76] width 7 height 7
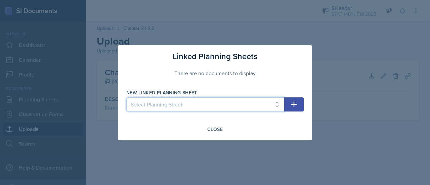
click at [267, 105] on select "Select Planning Sheet Sep 2nd, 2025 Aug 28th, 2025 Aug 26th, 2025" at bounding box center [205, 104] width 158 height 14
select select "c675310e-aa5b-4504-8e5c-6a9f993602b0"
click at [126, 97] on select "Select Planning Sheet Sep 2nd, 2025 Aug 28th, 2025 Aug 26th, 2025" at bounding box center [205, 104] width 158 height 14
click at [297, 102] on icon "button" at bounding box center [294, 104] width 8 height 8
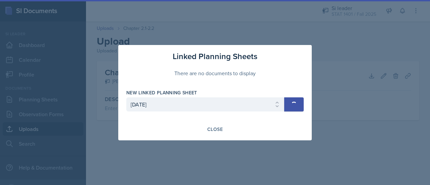
select select
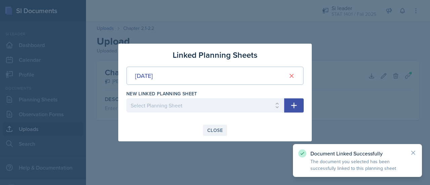
click at [216, 130] on div "Close" at bounding box center [214, 130] width 15 height 5
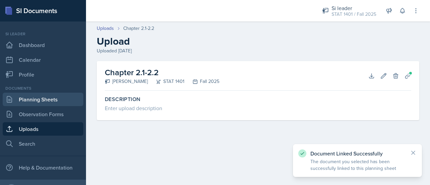
click at [39, 102] on link "Planning Sheets" at bounding box center [43, 99] width 81 height 13
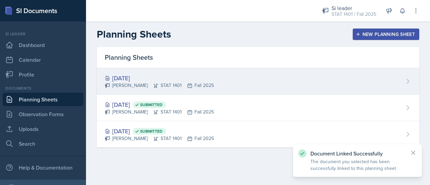
click at [140, 86] on div "Asha-Kaye Johnson STAT 1401 Fall 2025" at bounding box center [159, 85] width 109 height 7
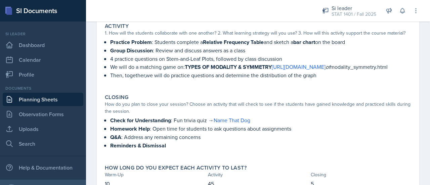
scroll to position [184, 0]
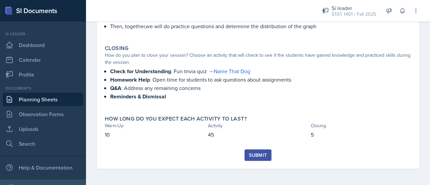
click at [261, 154] on div "Submit" at bounding box center [258, 154] width 18 height 5
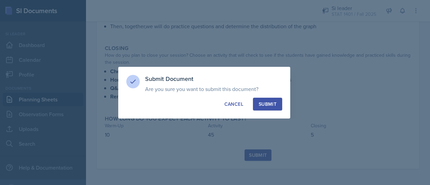
click at [272, 104] on div "Submit" at bounding box center [268, 104] width 18 height 7
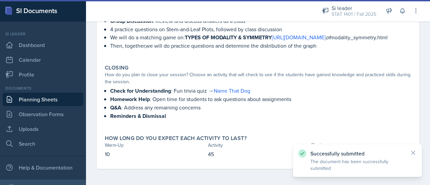
scroll to position [0, 0]
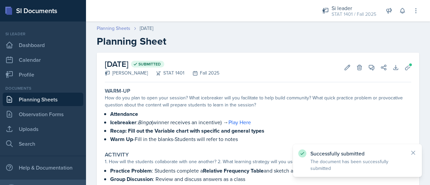
click at [123, 30] on link "Planning Sheets" at bounding box center [114, 28] width 34 height 7
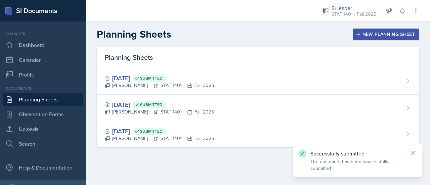
click at [364, 38] on button "New Planning Sheet" at bounding box center [386, 34] width 66 height 11
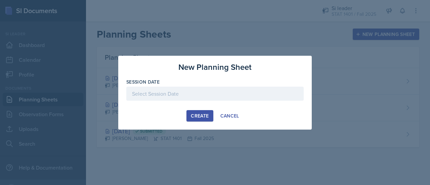
click at [214, 93] on div at bounding box center [214, 94] width 177 height 14
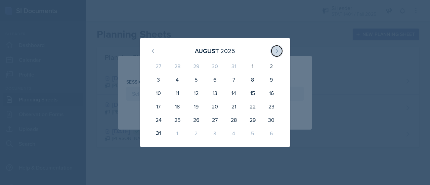
click at [276, 50] on icon at bounding box center [276, 50] width 5 height 5
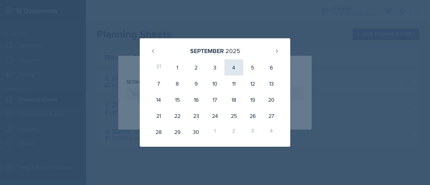
click at [236, 66] on div "4" at bounding box center [233, 67] width 19 height 16
type input "[DATE]"
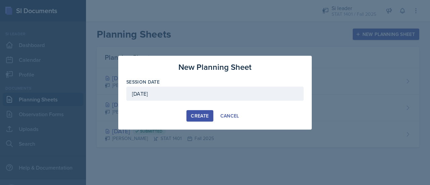
click at [205, 113] on div "Create" at bounding box center [200, 115] width 18 height 5
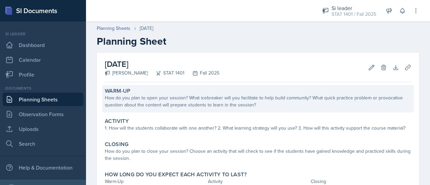
click at [130, 106] on div "How do you plan to open your session? What icebreaker will you facilitate to he…" at bounding box center [258, 101] width 306 height 14
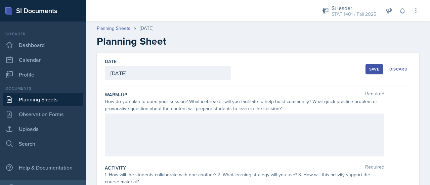
click at [132, 121] on div at bounding box center [244, 135] width 279 height 43
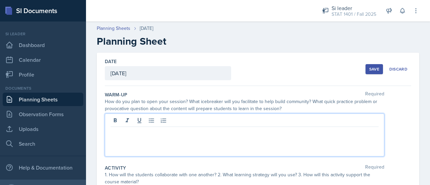
paste div
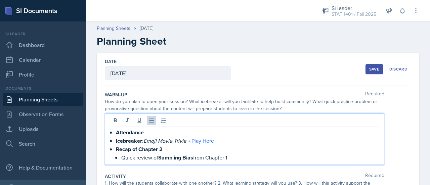
click at [193, 155] on strong "Sampling Bias" at bounding box center [175, 158] width 35 height 8
click at [195, 156] on strong "Sampling Bias and Variable types" at bounding box center [198, 158] width 81 height 8
click at [294, 156] on p "Quick review of Sampling Bias and Variable types from Chapter 1" at bounding box center [249, 157] width 257 height 8
click at [158, 149] on strong "Recap of Chapter 2" at bounding box center [139, 149] width 47 height 8
click at [161, 149] on strong "Recap of Chapter 1& 2" at bounding box center [143, 149] width 54 height 8
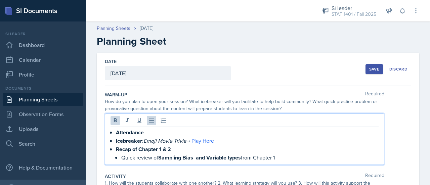
click at [293, 160] on p "Quick review of Sampling Bias and Variable types from Chapter 1" at bounding box center [249, 157] width 257 height 8
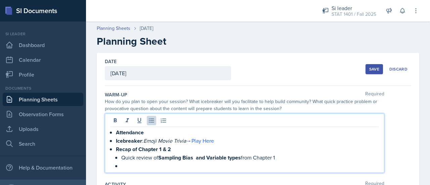
drag, startPoint x: 120, startPoint y: 155, endPoint x: 160, endPoint y: 159, distance: 40.4
click at [160, 159] on li "Recap of Chapter 1 & 2 Quick review of Sampling Bias and Variable types from Ch…" at bounding box center [247, 157] width 263 height 25
click at [279, 160] on p "Quick review of Sampling Bias and Variable types from Chapter 1" at bounding box center [249, 157] width 257 height 8
click at [139, 165] on p at bounding box center [249, 166] width 257 height 8
click at [286, 157] on p "Quick review of Sampling Bias and Variable types from Chapter 1" at bounding box center [249, 157] width 257 height 8
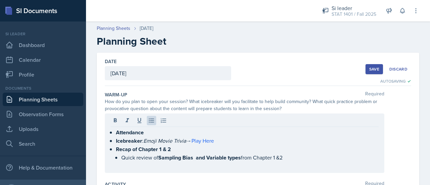
scroll to position [56, 0]
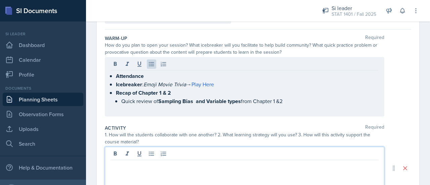
click at [228, 154] on div at bounding box center [244, 168] width 279 height 43
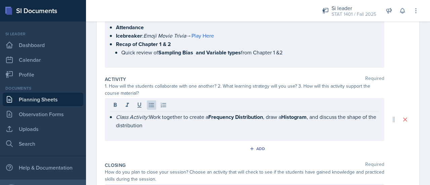
scroll to position [114, 0]
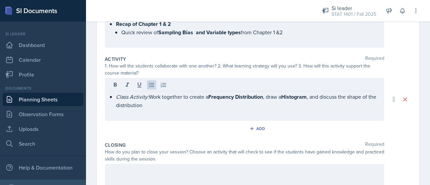
click at [167, 114] on div "Class Activity: Work together to create a Frequency Distribution , draw a Histo…" at bounding box center [244, 99] width 279 height 43
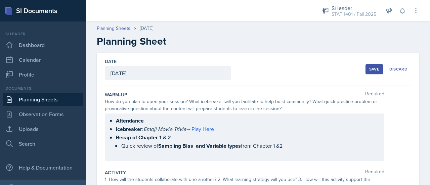
scroll to position [114, 0]
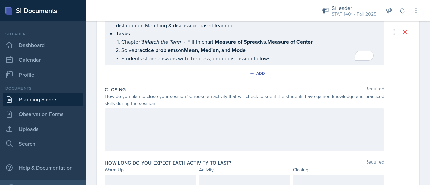
click at [248, 122] on div at bounding box center [244, 129] width 279 height 43
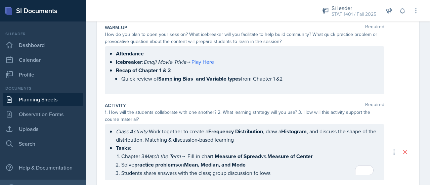
scroll to position [72, 0]
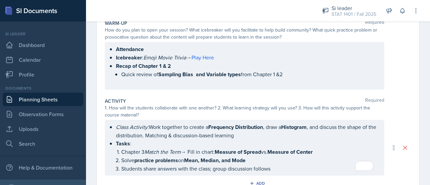
click at [295, 73] on li "Recap of Chapter 1 & 2 Quick review of Sampling Bias and Variable types from Ch…" at bounding box center [247, 74] width 263 height 25
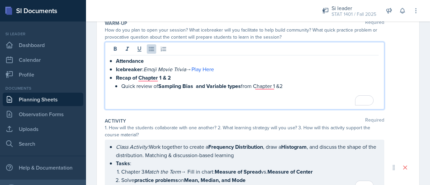
click at [267, 89] on p "Quick review of Sampling Bias and Variable types from Chapter 1 &2" at bounding box center [249, 86] width 257 height 8
click at [265, 88] on p "Quick review of Sampling Bias and Variable types from Chapter 1 &2" at bounding box center [249, 86] width 257 height 8
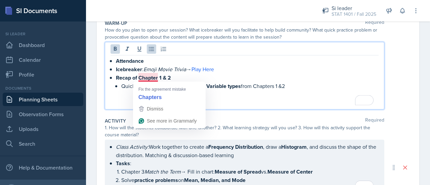
click at [149, 80] on strong "Recap of Chapter 1 & 2" at bounding box center [143, 78] width 55 height 8
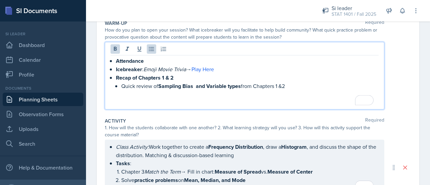
click at [116, 80] on strong "Recap of Chapters 1 & 2" at bounding box center [145, 78] width 58 height 8
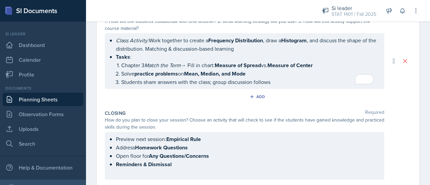
scroll to position [234, 0]
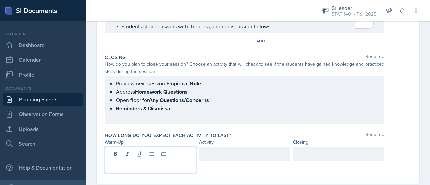
click at [162, 154] on div at bounding box center [150, 160] width 91 height 26
click at [212, 155] on div at bounding box center [244, 154] width 91 height 14
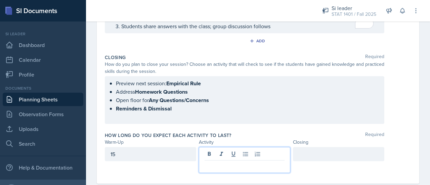
scroll to position [234, 0]
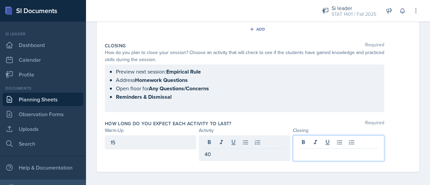
click at [306, 142] on div at bounding box center [338, 148] width 91 height 26
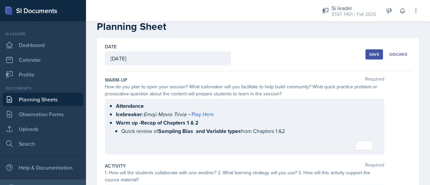
scroll to position [12, 0]
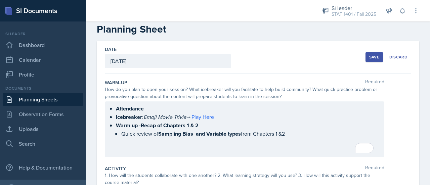
click at [368, 53] on button "Save" at bounding box center [373, 57] width 17 height 10
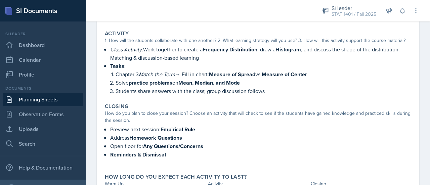
scroll to position [191, 0]
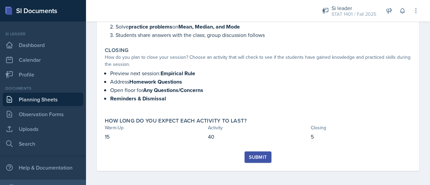
click at [256, 151] on button "Submit" at bounding box center [257, 156] width 27 height 11
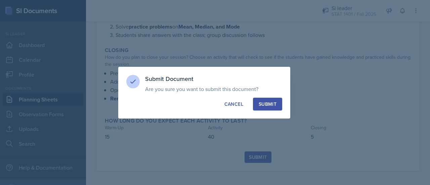
click at [263, 104] on div "Submit" at bounding box center [268, 104] width 18 height 7
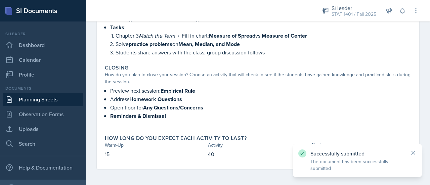
scroll to position [172, 0]
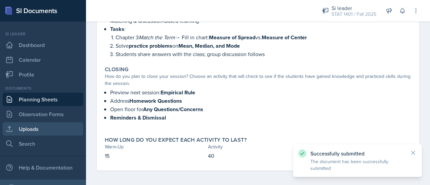
click at [24, 127] on link "Uploads" at bounding box center [43, 128] width 81 height 13
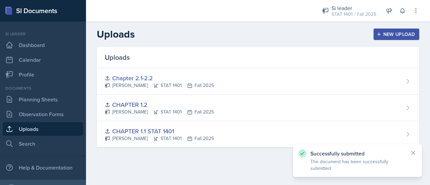
click at [412, 33] on div "New Upload" at bounding box center [396, 34] width 37 height 5
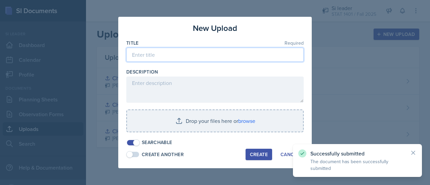
click at [247, 57] on input at bounding box center [214, 55] width 177 height 14
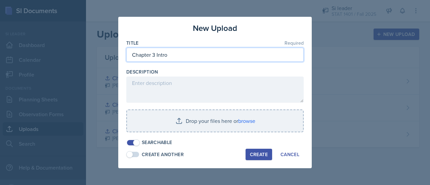
type input "Chapter 3 Intro"
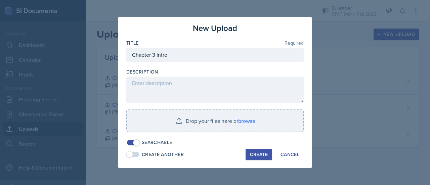
click at [263, 156] on div "Create" at bounding box center [259, 154] width 18 height 5
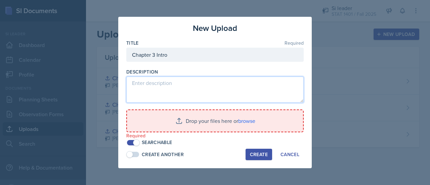
click at [206, 80] on textarea at bounding box center [214, 90] width 177 height 26
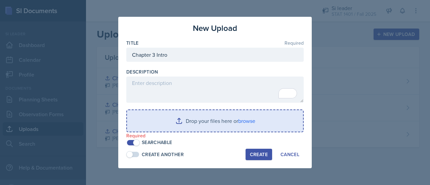
click at [194, 125] on input "file" at bounding box center [215, 120] width 176 height 21
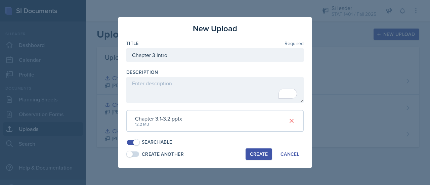
click at [259, 159] on button "Create" at bounding box center [258, 153] width 27 height 11
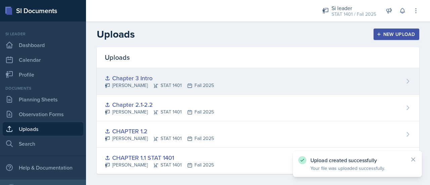
click at [337, 81] on div "Chapter 3 Intro Asha-Kaye Johnson STAT 1401 Fall 2025" at bounding box center [258, 81] width 322 height 27
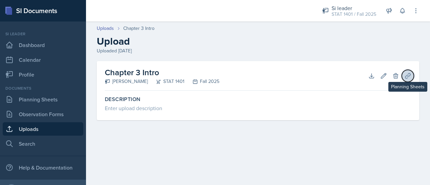
click at [403, 77] on button "Planning Sheets" at bounding box center [408, 76] width 12 height 12
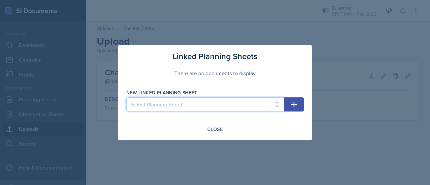
click at [246, 106] on select "Select Planning Sheet Sep 4th, 2025 Sep 2nd, 2025 Aug 28th, 2025 Aug 26th, 2025" at bounding box center [205, 104] width 158 height 14
select select "378134f7-dd76-4886-824d-583e072e5b7f"
click at [126, 97] on select "Select Planning Sheet Sep 4th, 2025 Sep 2nd, 2025 Aug 28th, 2025 Aug 26th, 2025" at bounding box center [205, 104] width 158 height 14
click at [293, 102] on icon "button" at bounding box center [294, 104] width 8 height 8
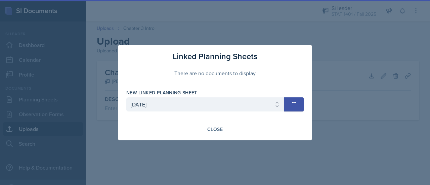
select select
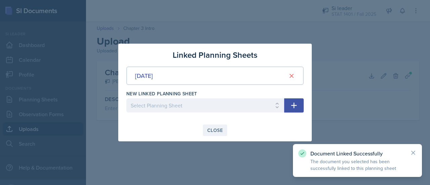
click at [215, 129] on div "Close" at bounding box center [214, 130] width 15 height 5
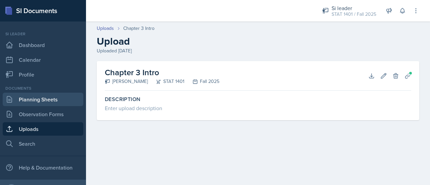
click at [61, 97] on link "Planning Sheets" at bounding box center [43, 99] width 81 height 13
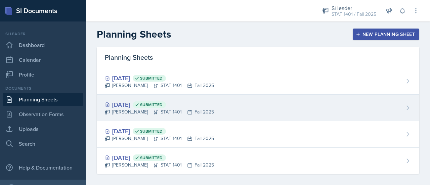
click at [159, 101] on span "Submitted" at bounding box center [149, 104] width 33 height 7
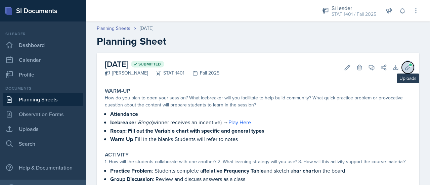
click at [408, 65] on button "Uploads" at bounding box center [408, 67] width 12 height 12
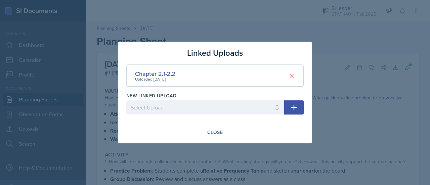
click at [284, 40] on div at bounding box center [215, 92] width 430 height 185
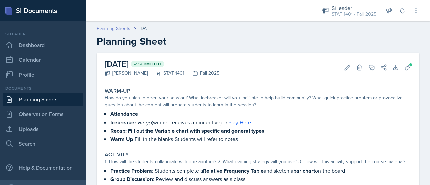
click at [124, 29] on link "Planning Sheets" at bounding box center [114, 28] width 34 height 7
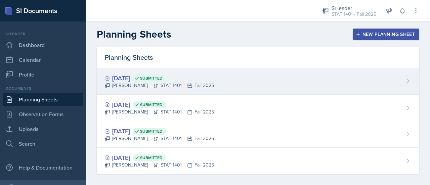
click at [232, 80] on div "Sep 4th, 2025 Submitted Asha-Kaye Johnson STAT 1401 Fall 2025" at bounding box center [258, 81] width 322 height 27
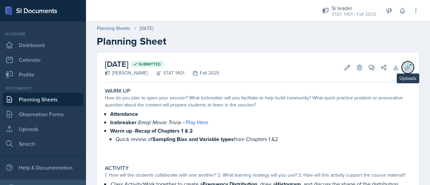
click at [406, 68] on button "Uploads" at bounding box center [408, 67] width 12 height 12
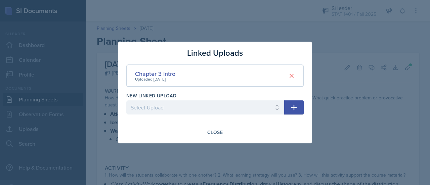
click at [312, 33] on div at bounding box center [215, 92] width 430 height 185
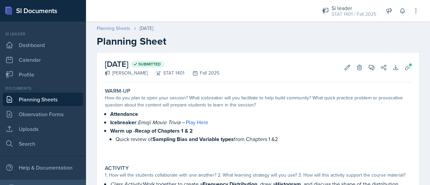
click at [130, 28] on link "Planning Sheets" at bounding box center [114, 28] width 34 height 7
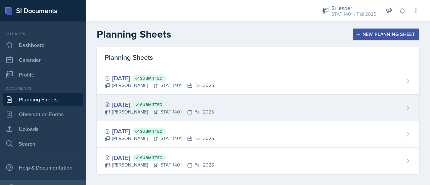
click at [151, 103] on div "Sep 2nd, 2025 Submitted" at bounding box center [159, 104] width 109 height 9
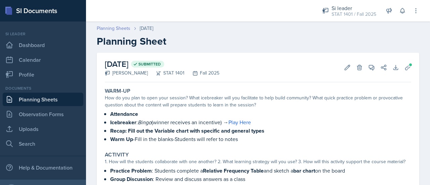
click at [119, 26] on link "Planning Sheets" at bounding box center [114, 28] width 34 height 7
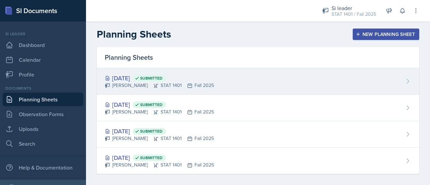
click at [282, 70] on div "Sep 4th, 2025 Submitted Asha-Kaye Johnson STAT 1401 Fall 2025" at bounding box center [258, 81] width 322 height 27
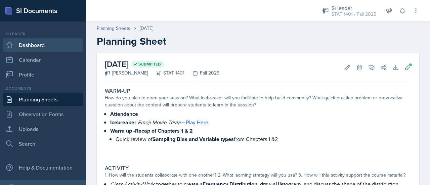
click at [41, 45] on link "Dashboard" at bounding box center [43, 44] width 81 height 13
